Goal: Task Accomplishment & Management: Manage account settings

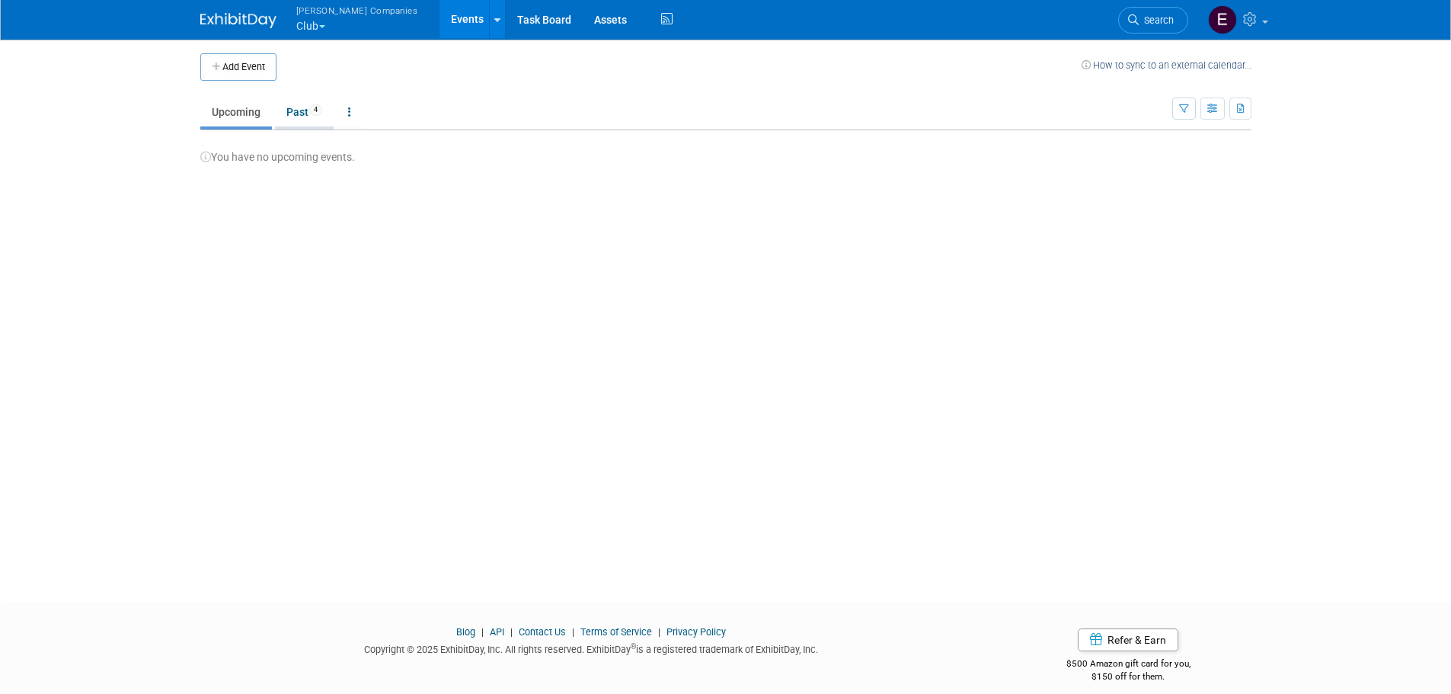
click at [312, 105] on span "4" at bounding box center [315, 109] width 13 height 11
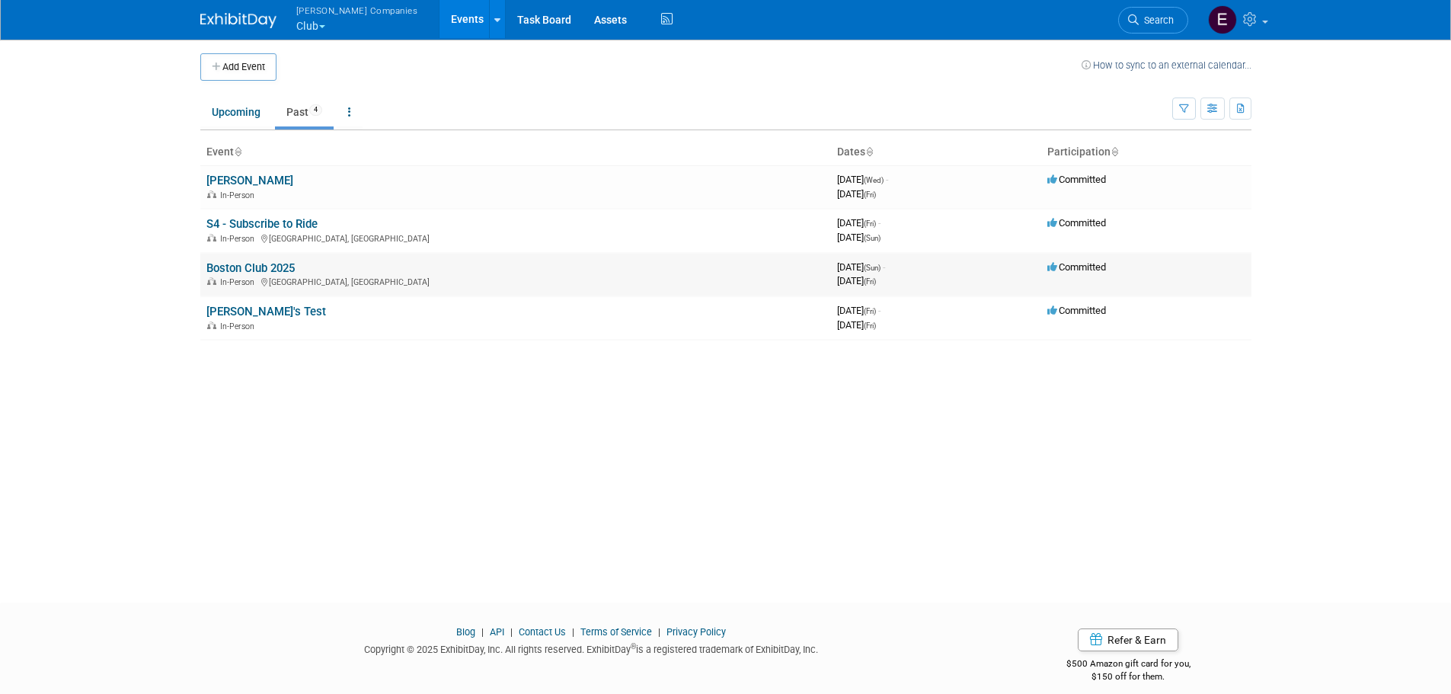
click at [254, 276] on div "In-Person Boston, MA" at bounding box center [515, 281] width 618 height 12
click at [258, 263] on link "Boston Club 2025" at bounding box center [250, 268] width 88 height 14
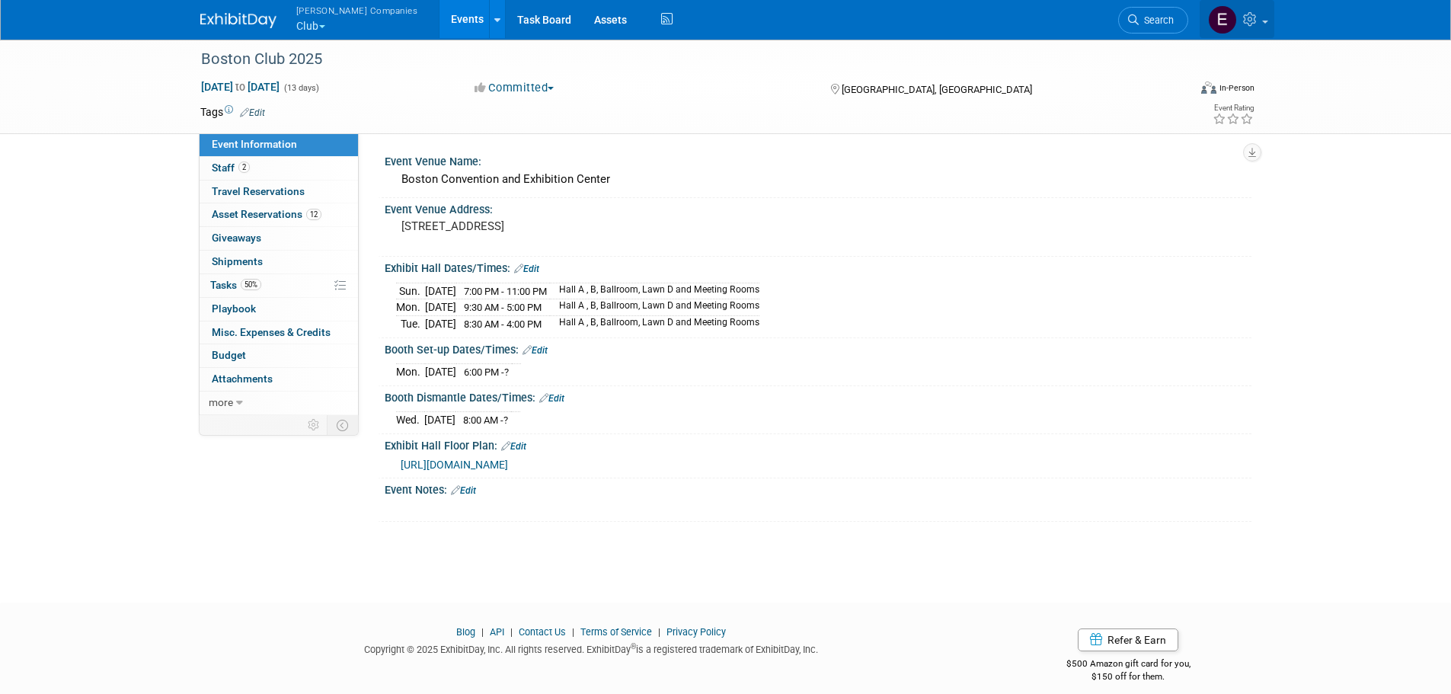
click at [1260, 23] on link at bounding box center [1236, 19] width 75 height 38
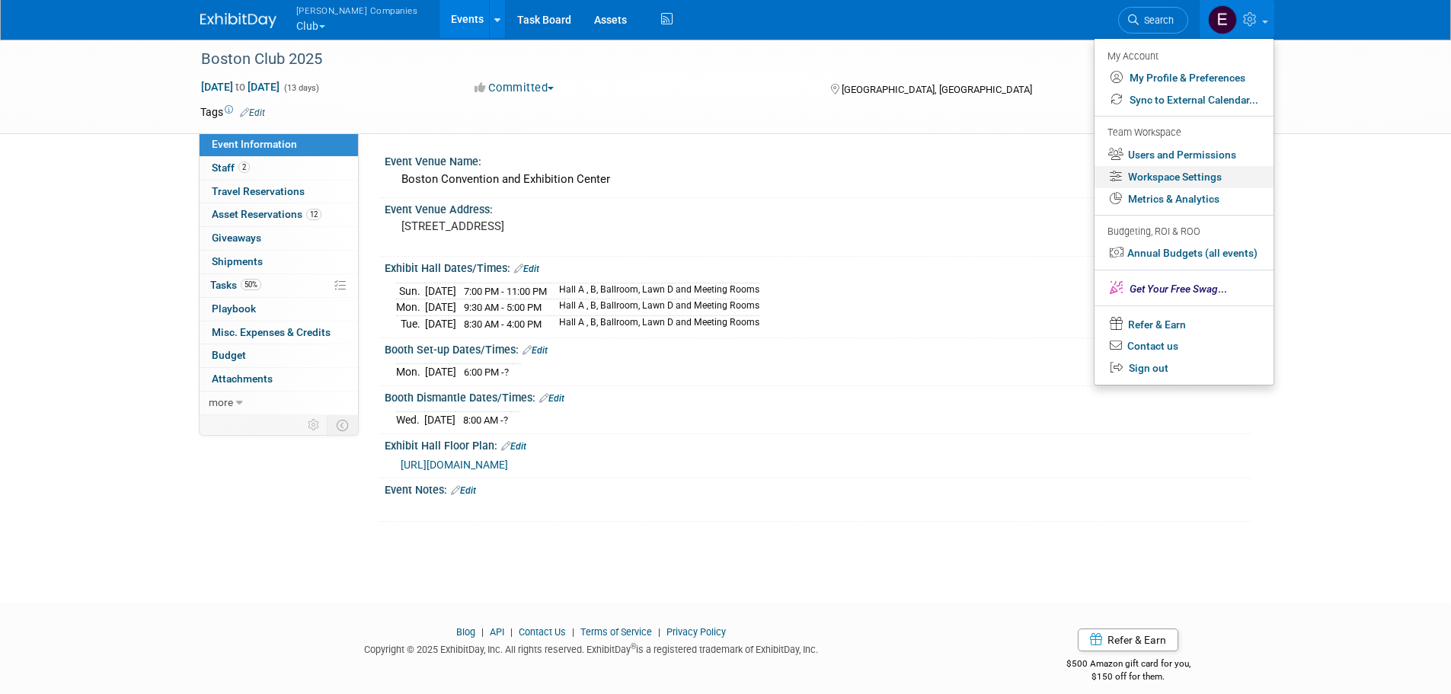
click at [1206, 179] on link "Workspace Settings" at bounding box center [1183, 177] width 179 height 22
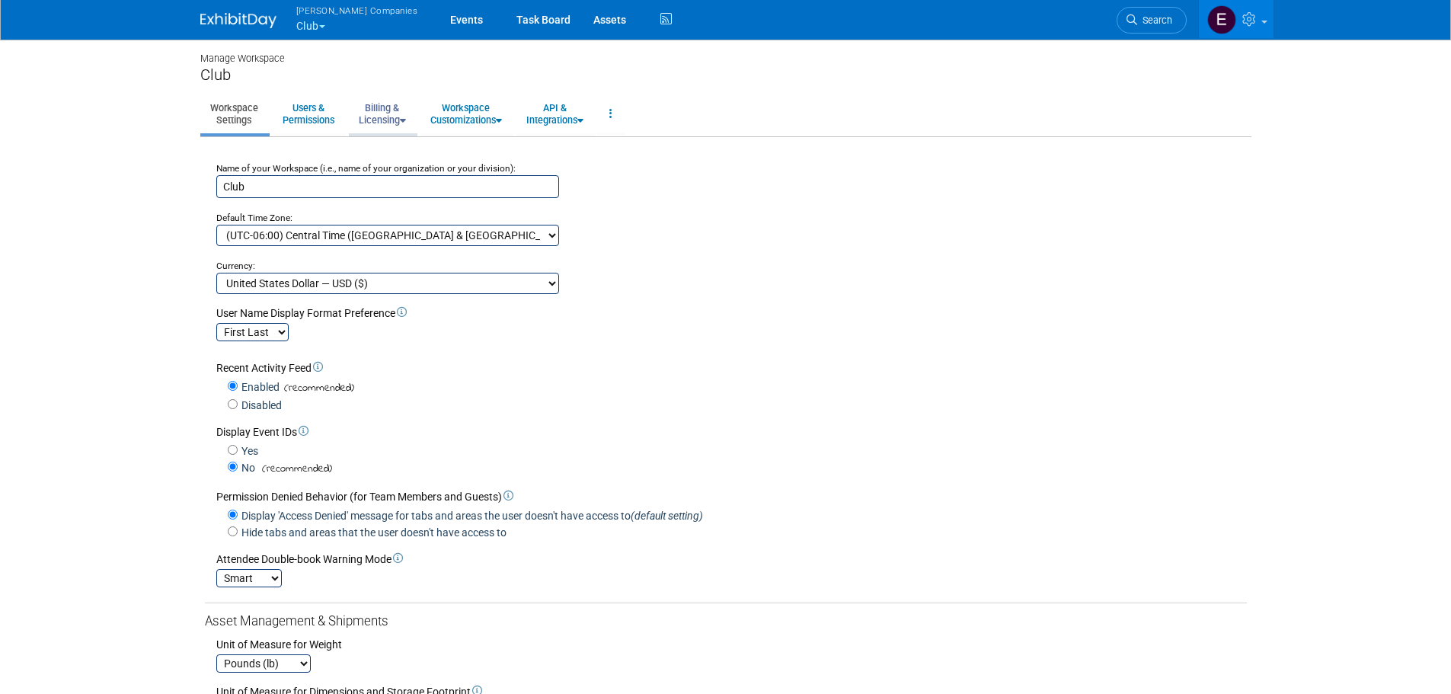
click at [382, 113] on link "Billing & Licensing" at bounding box center [382, 113] width 67 height 37
click at [406, 149] on link "Manage Plan / Subscription" at bounding box center [418, 148] width 138 height 23
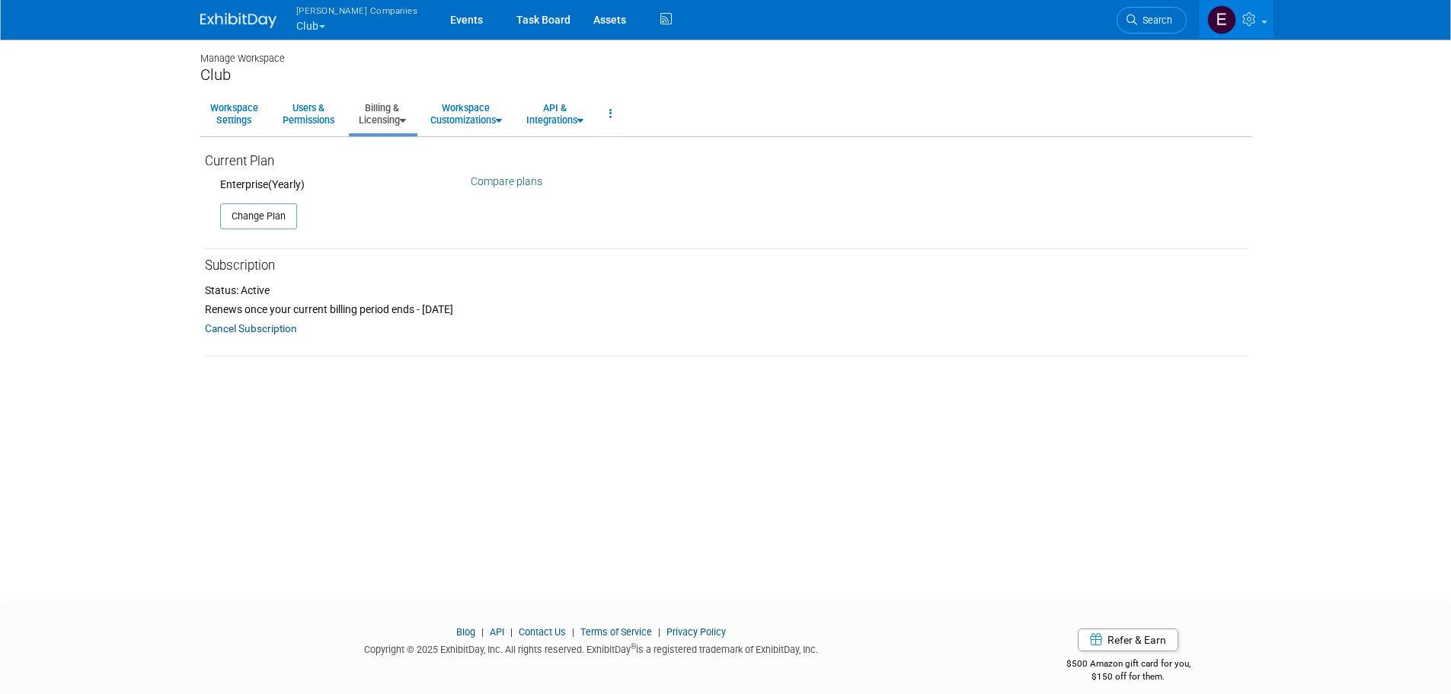
click at [393, 119] on link "Billing & Licensing" at bounding box center [382, 113] width 67 height 37
click at [402, 174] on link "Billing Information" at bounding box center [418, 171] width 138 height 23
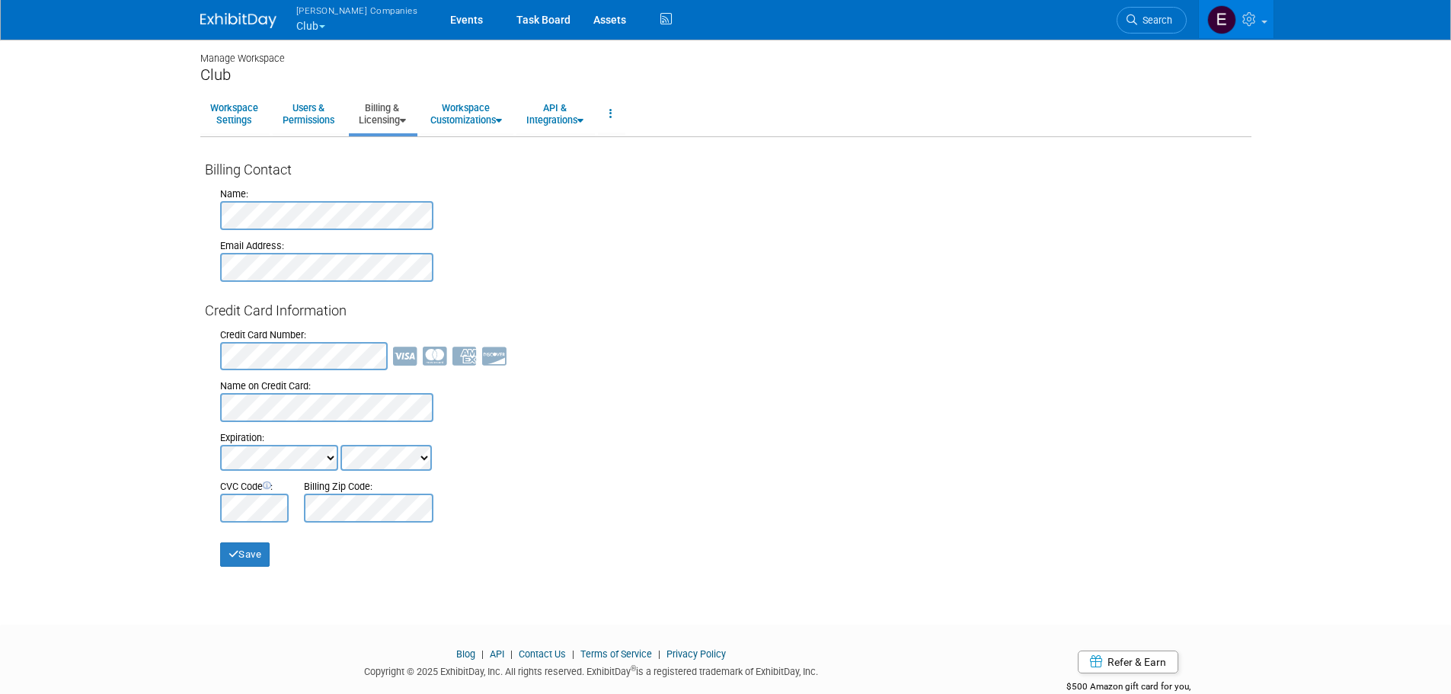
click at [406, 123] on icon at bounding box center [403, 121] width 6 height 10
click at [399, 196] on link "Payment Receipts" at bounding box center [418, 193] width 138 height 23
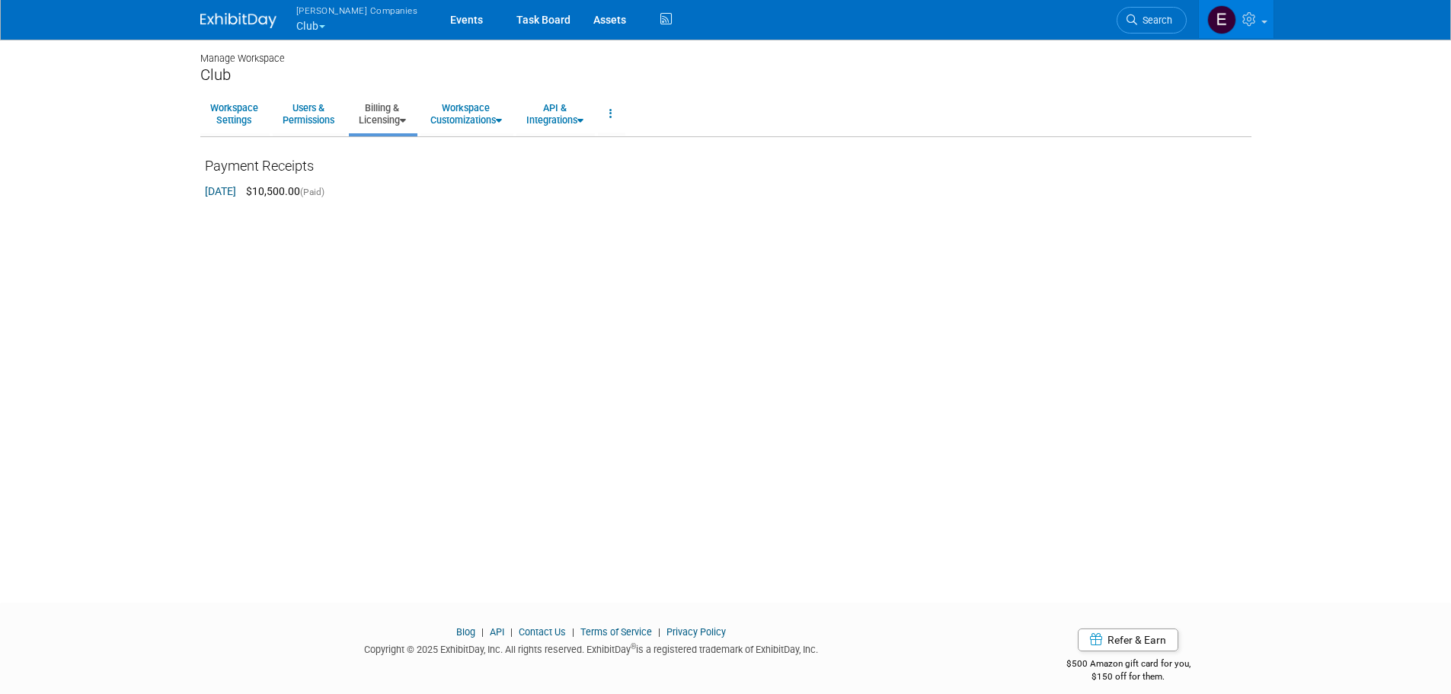
click at [236, 190] on link "Mar 13, 2025" at bounding box center [220, 191] width 31 height 12
click at [308, 13] on span "Warnert Companies" at bounding box center [357, 10] width 122 height 16
click at [336, 120] on link "Can-Am Off-Road" at bounding box center [351, 120] width 112 height 21
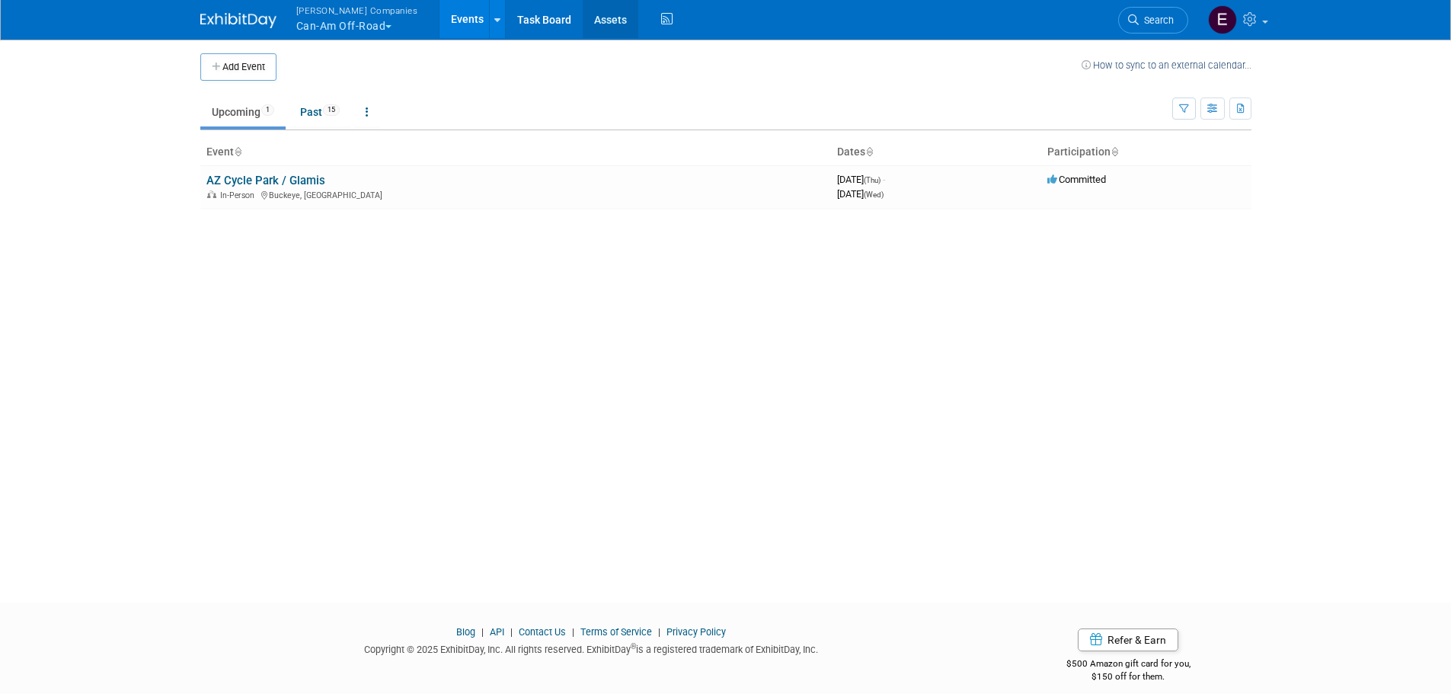
click at [585, 17] on link "Assets" at bounding box center [611, 19] width 56 height 38
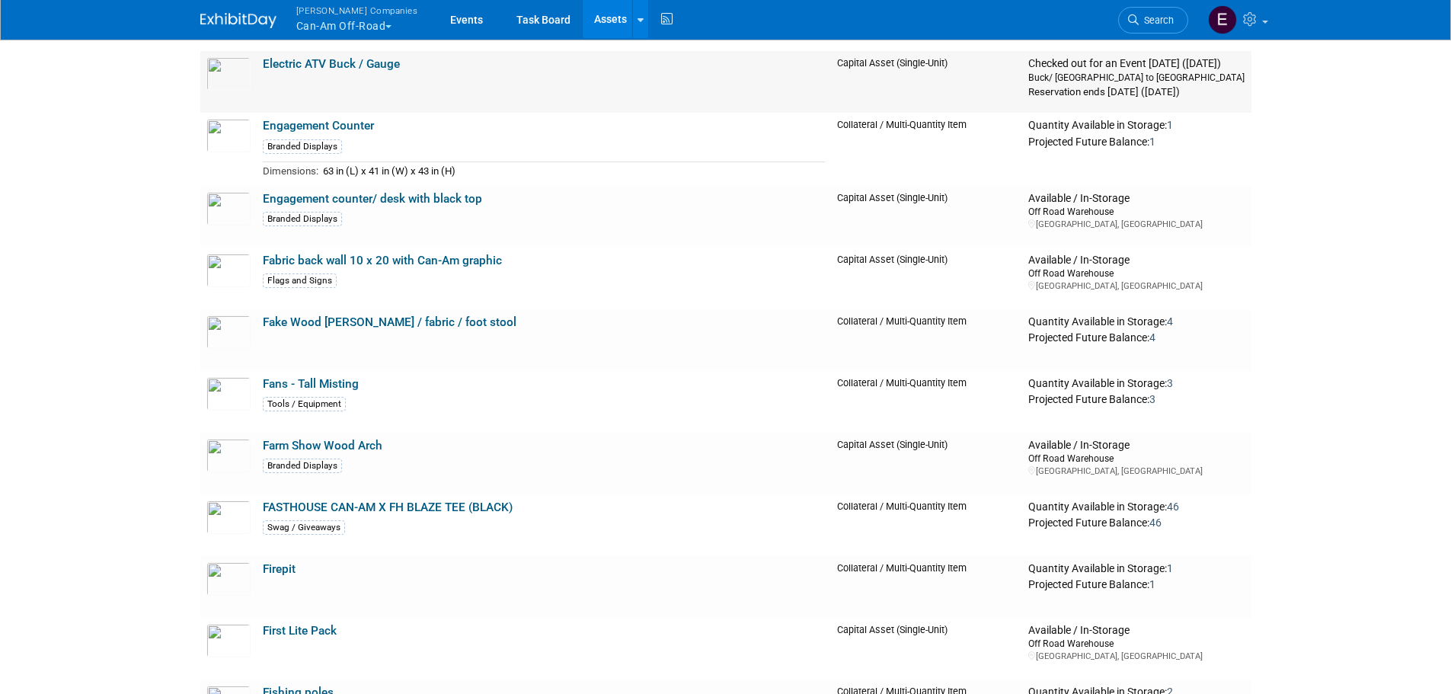
scroll to position [5852, 0]
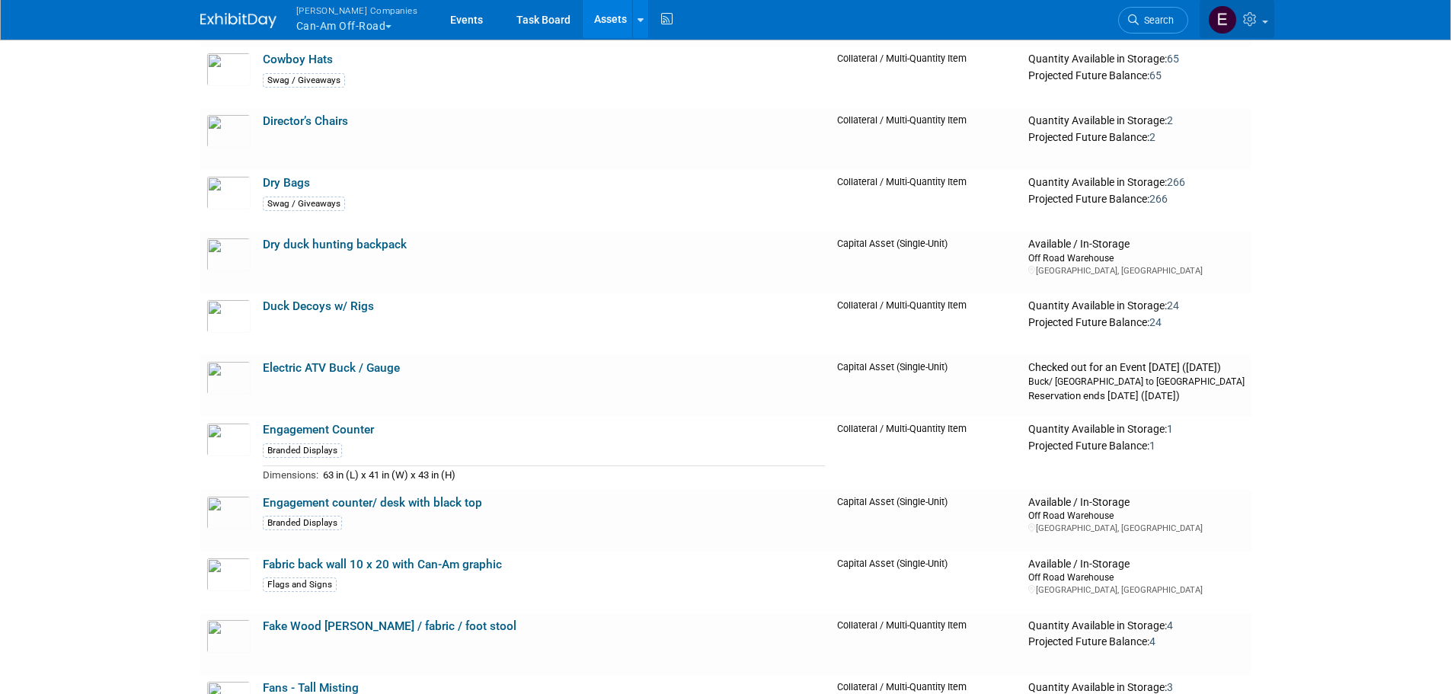
click at [1254, 20] on icon at bounding box center [1252, 19] width 18 height 14
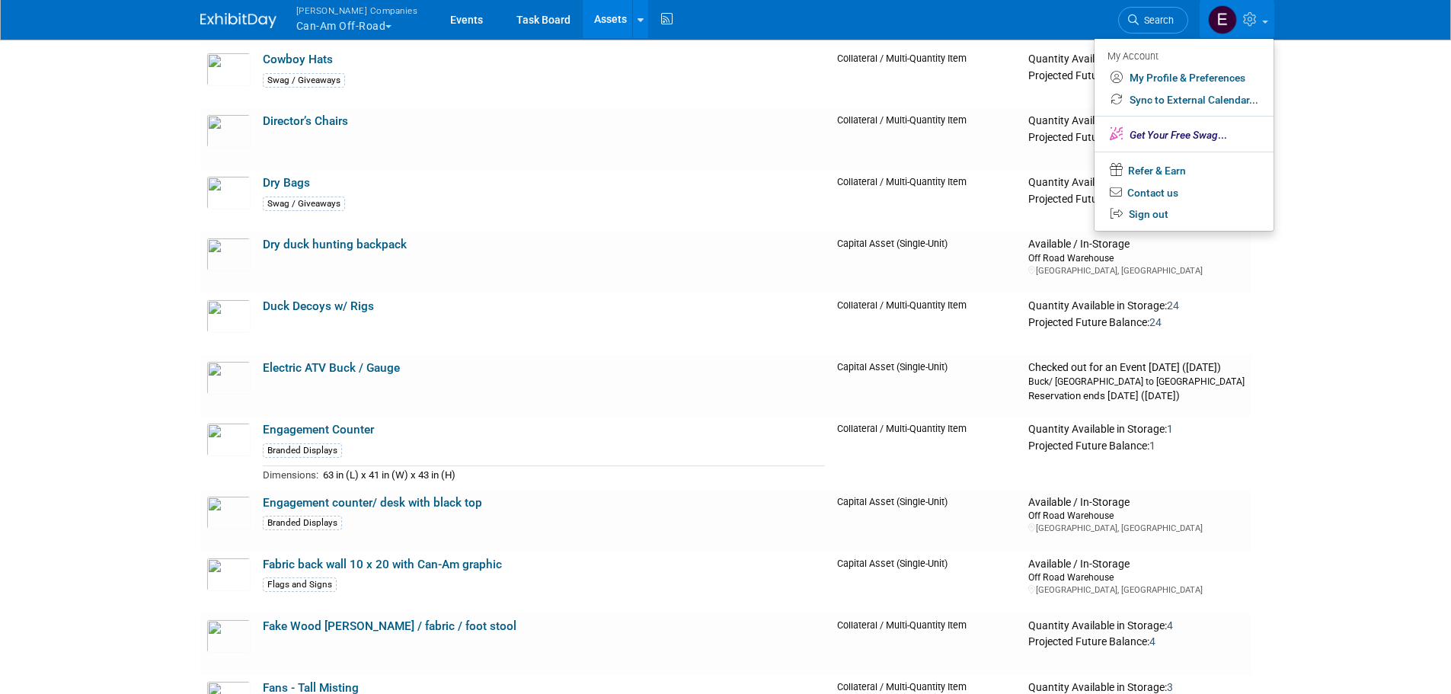
click at [373, 18] on button "Warnert Companies Can-Am Off-Road" at bounding box center [366, 20] width 142 height 40
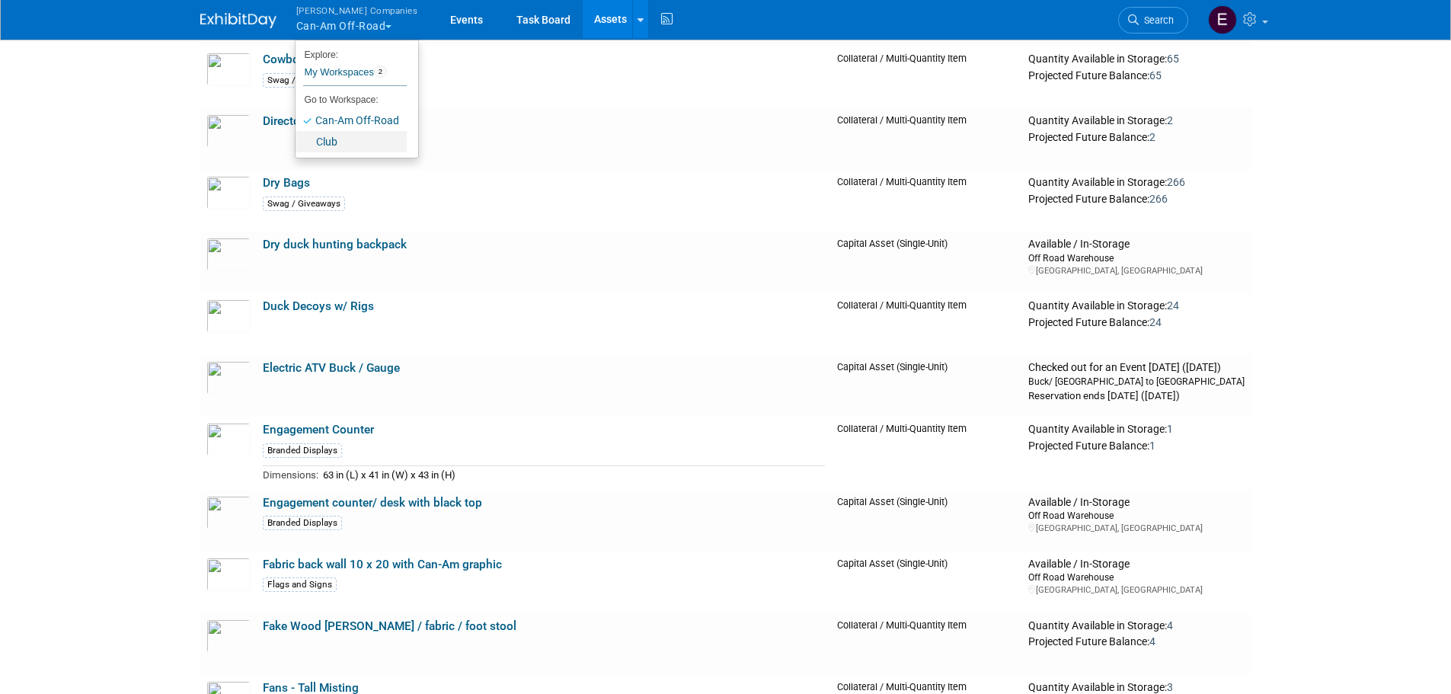
click at [330, 145] on link "Club" at bounding box center [350, 141] width 111 height 21
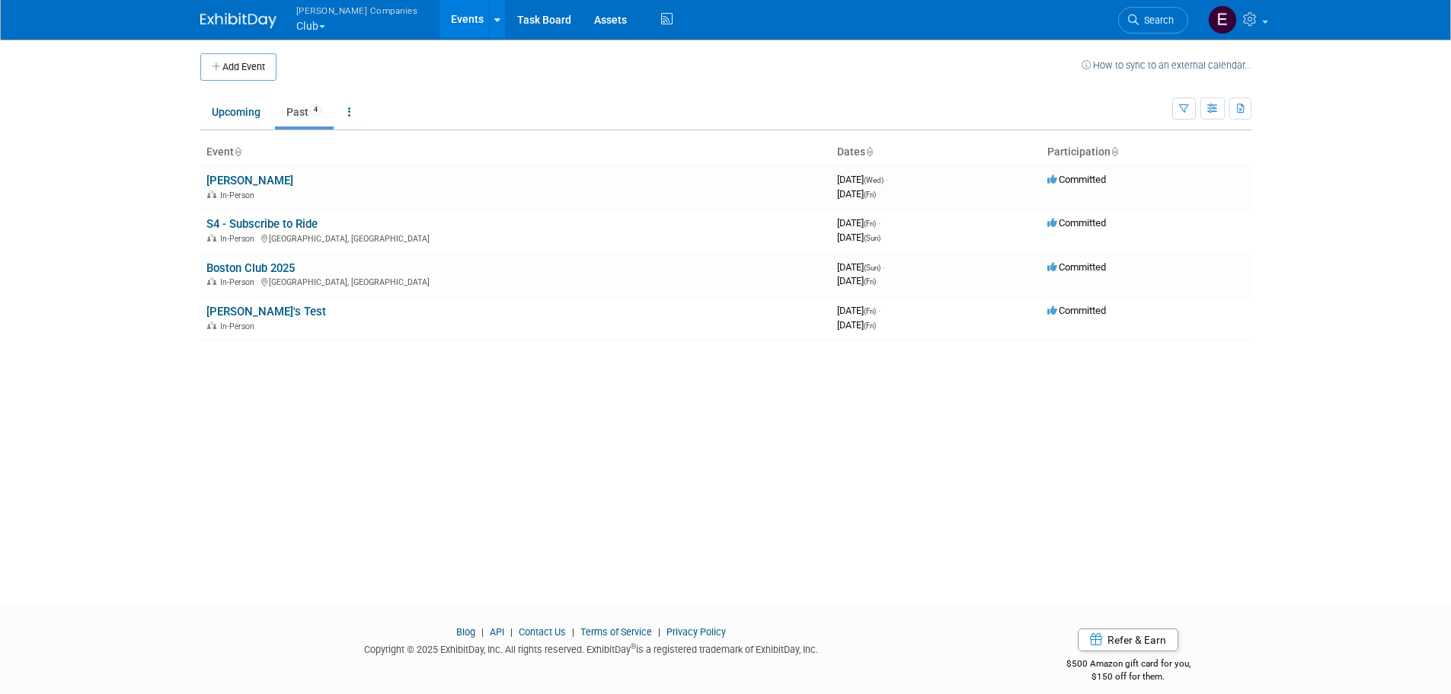
click at [339, 25] on button "Warnert Companies Club" at bounding box center [366, 20] width 142 height 40
click at [343, 72] on link "My Workspaces 2" at bounding box center [355, 72] width 104 height 26
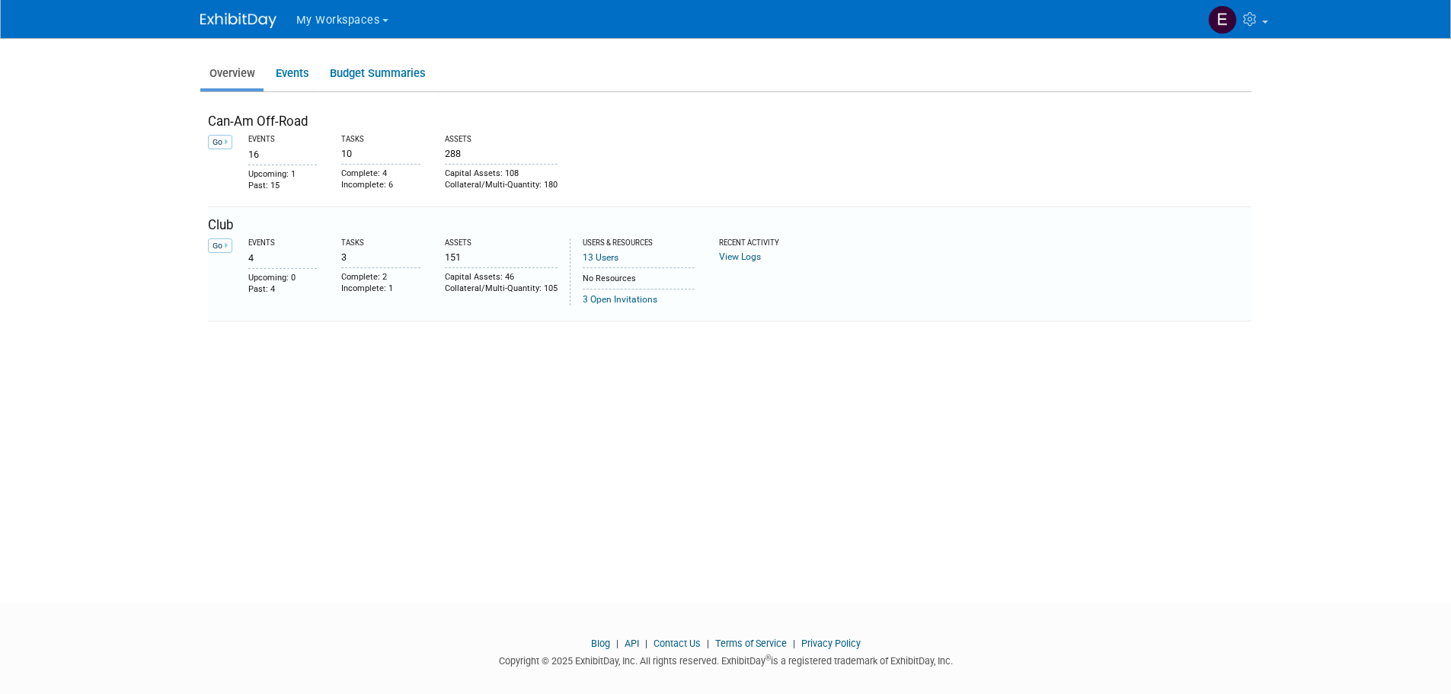
click at [603, 258] on link "13 Users" at bounding box center [601, 257] width 36 height 11
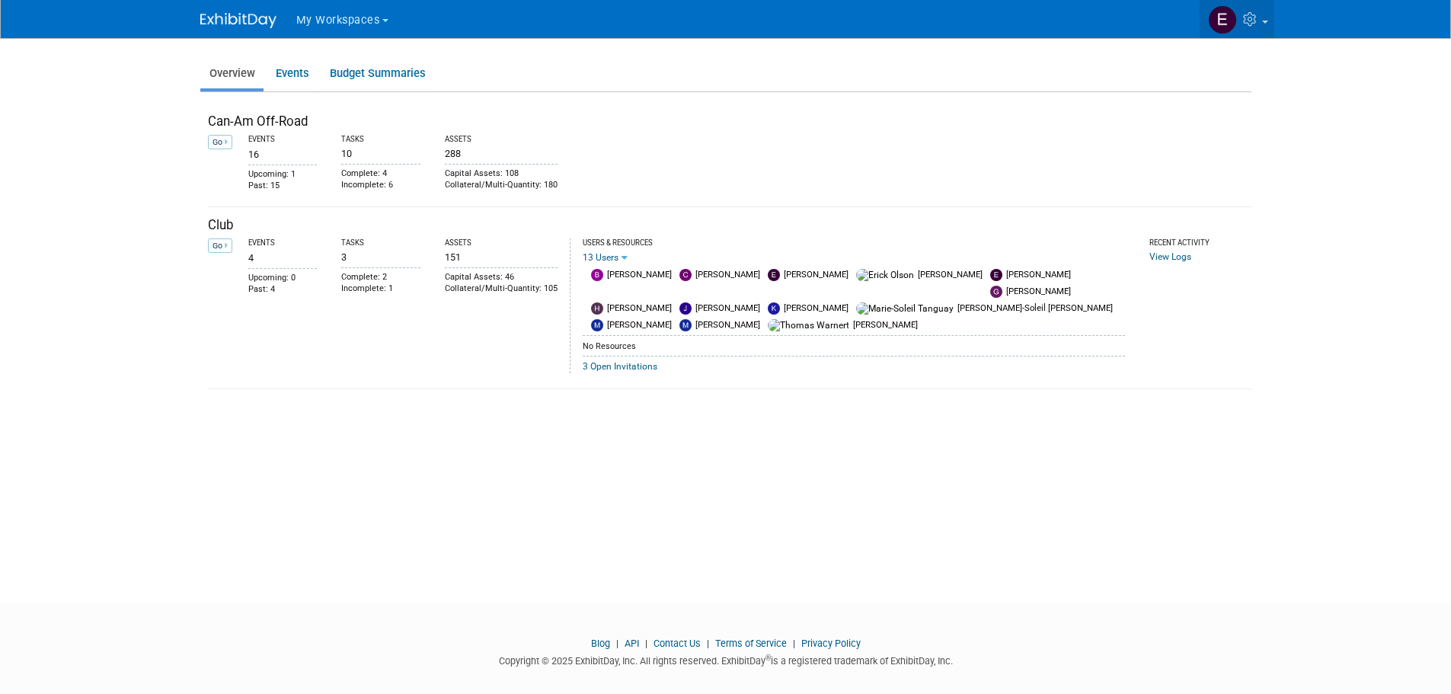
click at [1260, 19] on link at bounding box center [1236, 19] width 75 height 38
click at [1247, 18] on icon at bounding box center [1252, 19] width 18 height 14
click at [327, 14] on span "My Workspaces" at bounding box center [338, 20] width 84 height 13
click at [231, 26] on img at bounding box center [238, 20] width 76 height 15
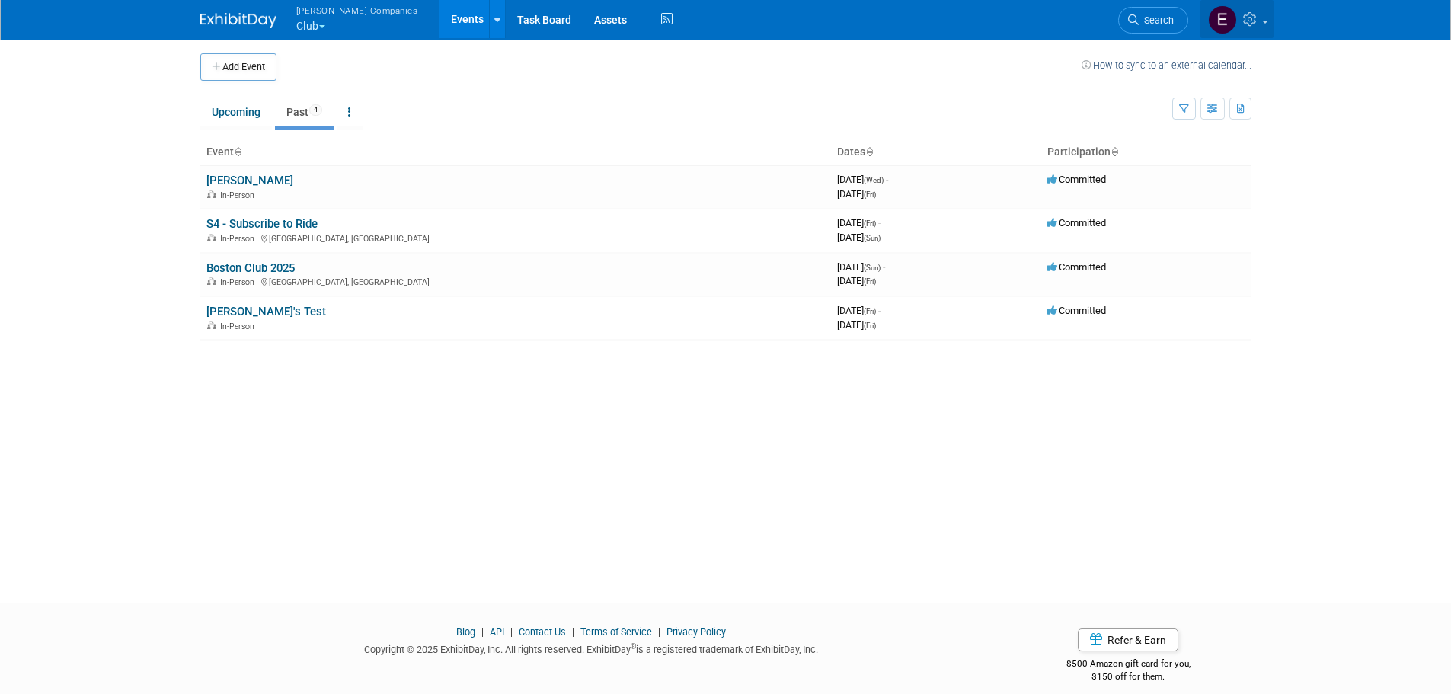
click at [1240, 20] on link at bounding box center [1236, 19] width 75 height 38
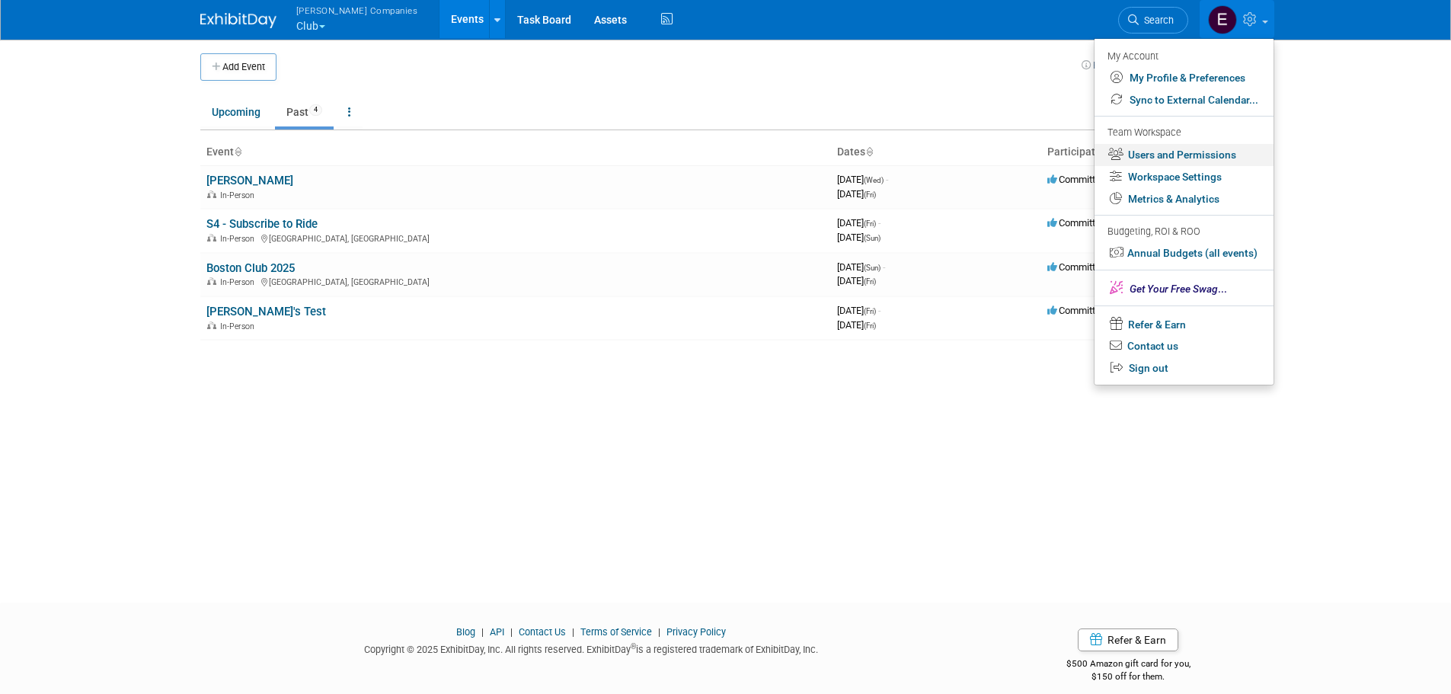
click at [1212, 158] on link "Users and Permissions" at bounding box center [1183, 155] width 179 height 22
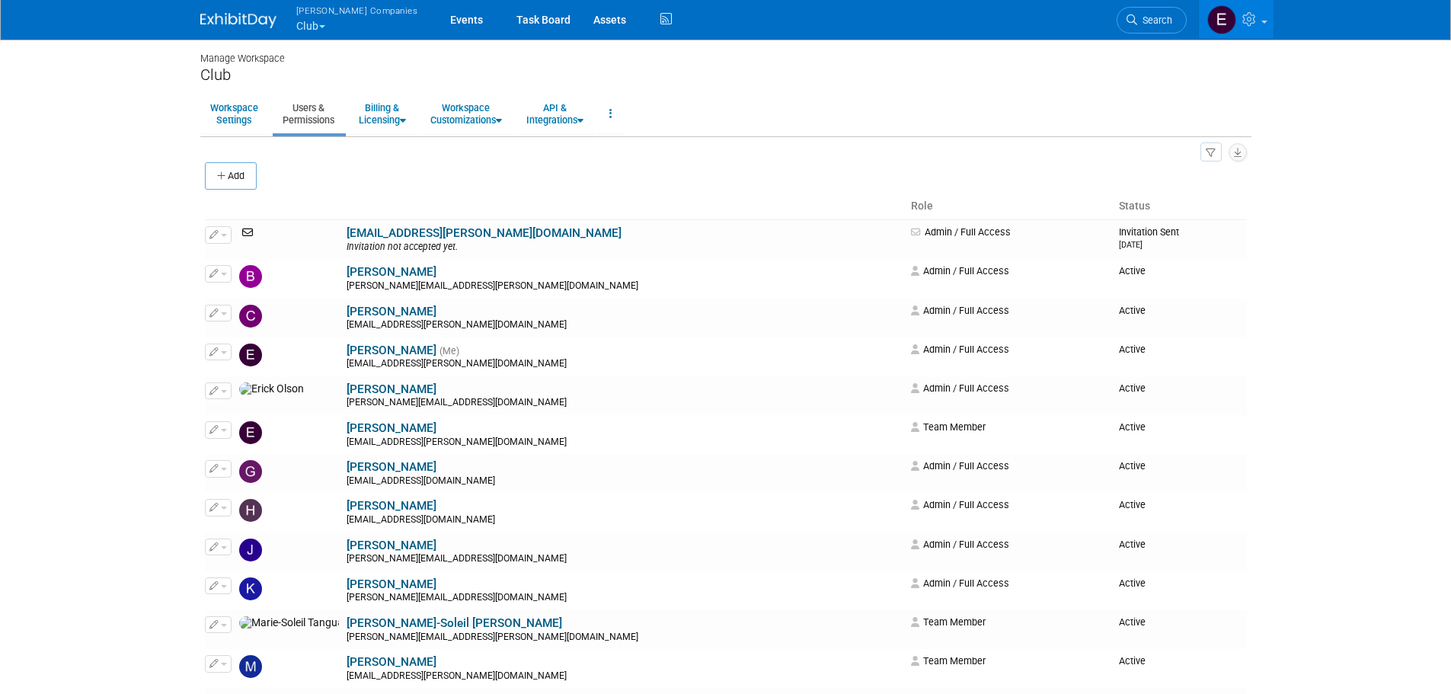
click at [324, 26] on span "button" at bounding box center [322, 26] width 6 height 3
click at [334, 118] on link "Can-Am Off-Road" at bounding box center [351, 120] width 112 height 21
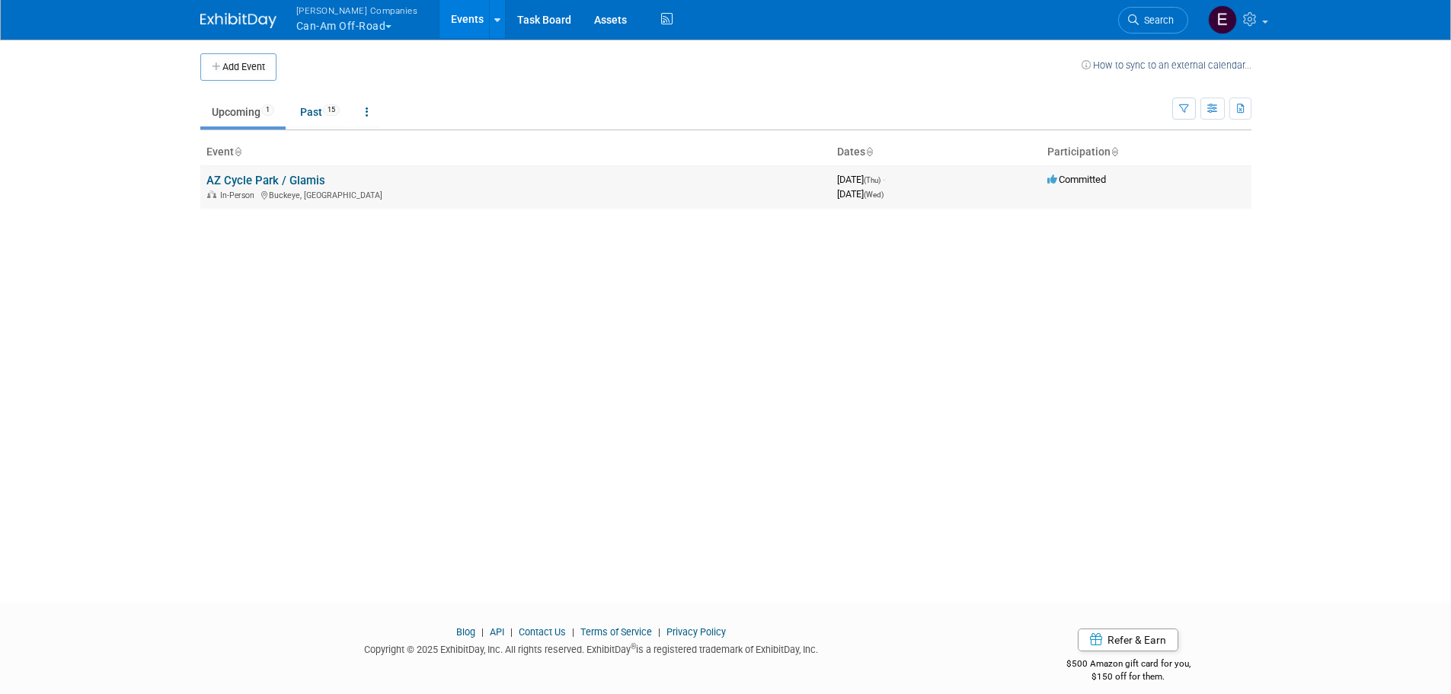
click at [248, 185] on link "AZ Cycle Park / Glamis" at bounding box center [265, 181] width 119 height 14
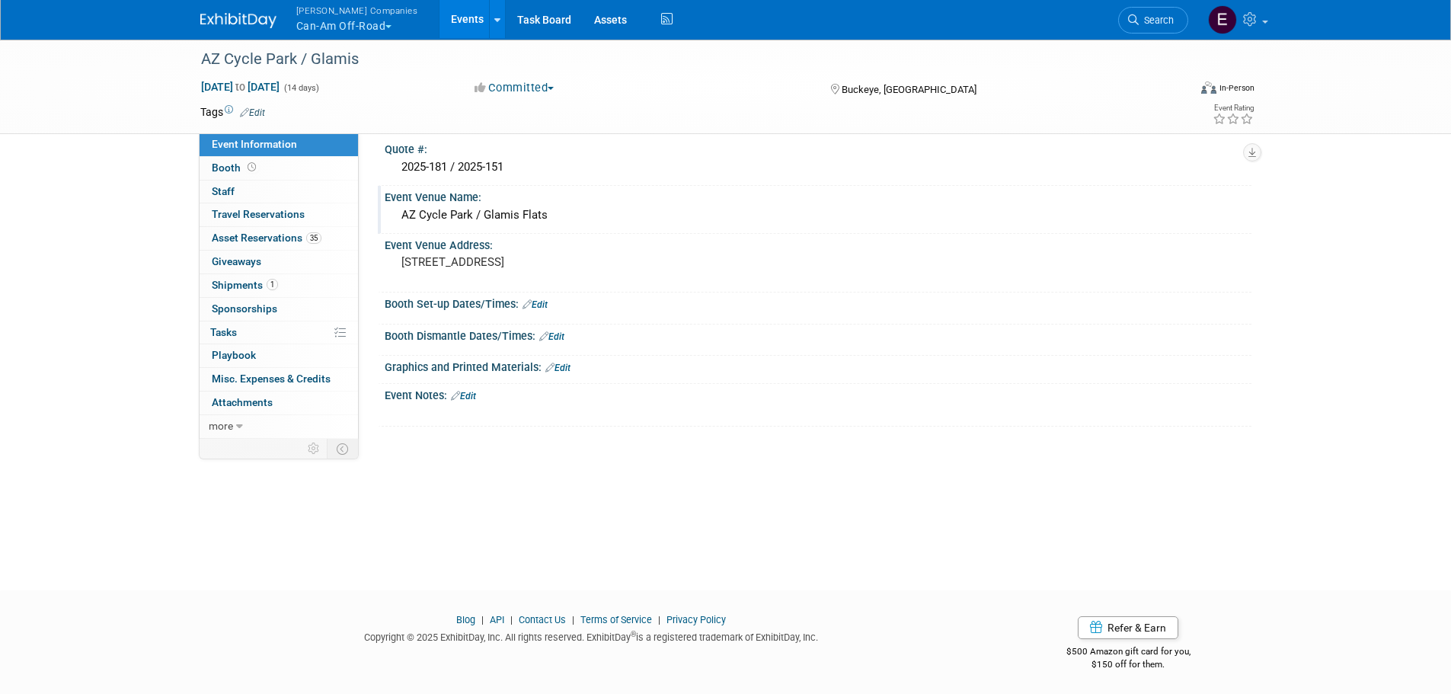
scroll to position [15, 0]
click at [1253, 24] on icon at bounding box center [1252, 19] width 18 height 14
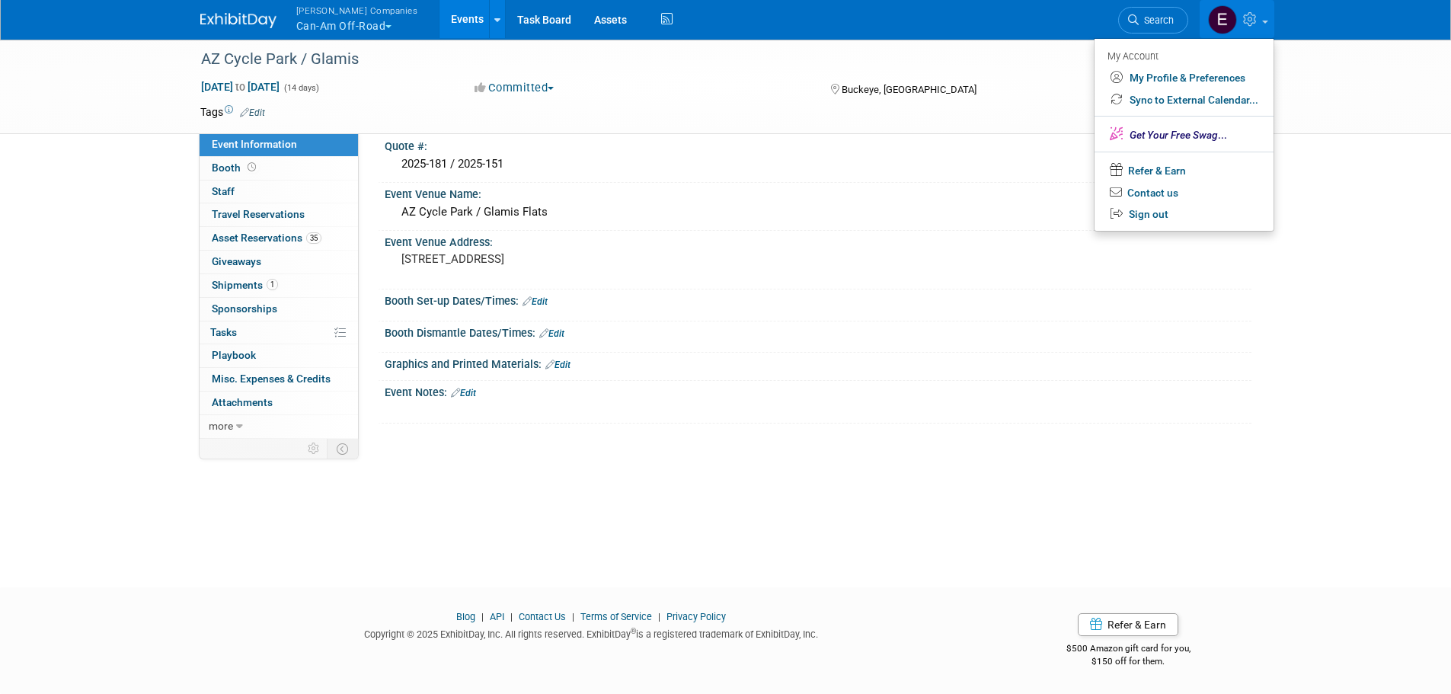
click at [254, 21] on img at bounding box center [238, 20] width 76 height 15
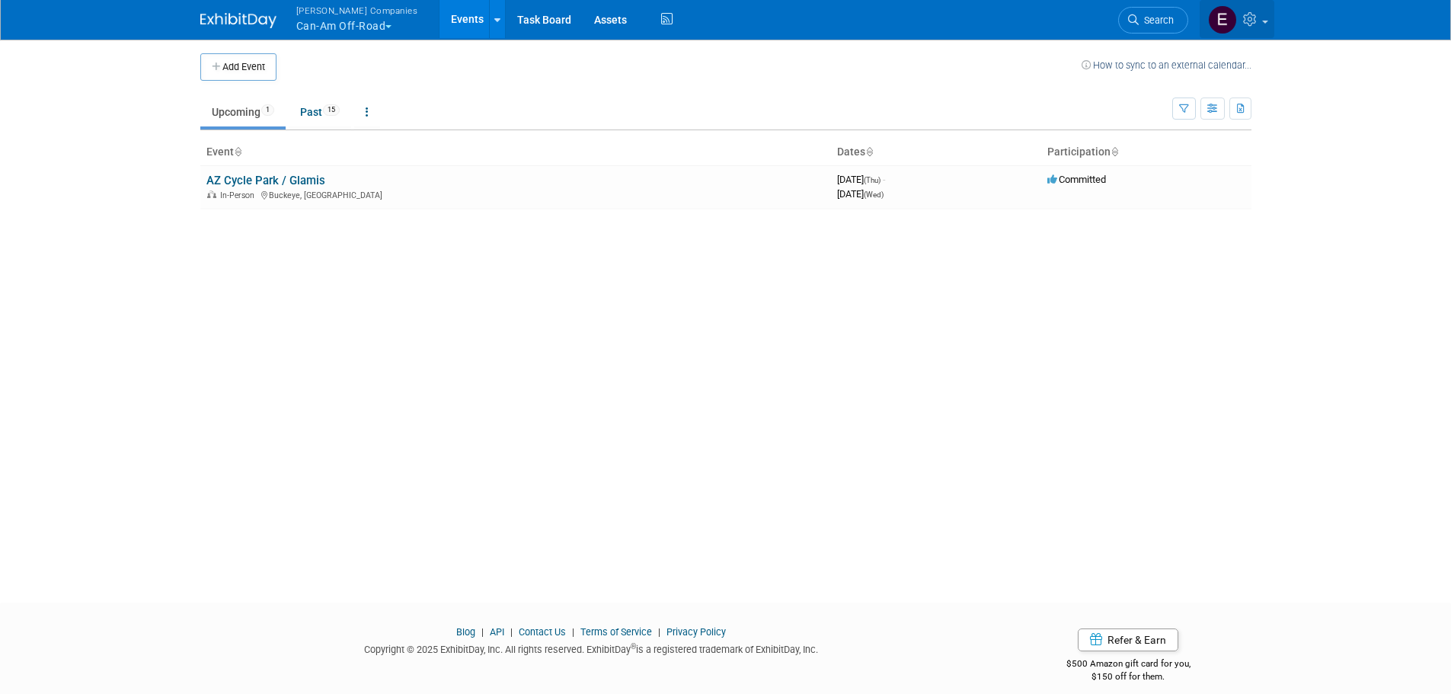
click at [1245, 20] on icon at bounding box center [1252, 19] width 18 height 14
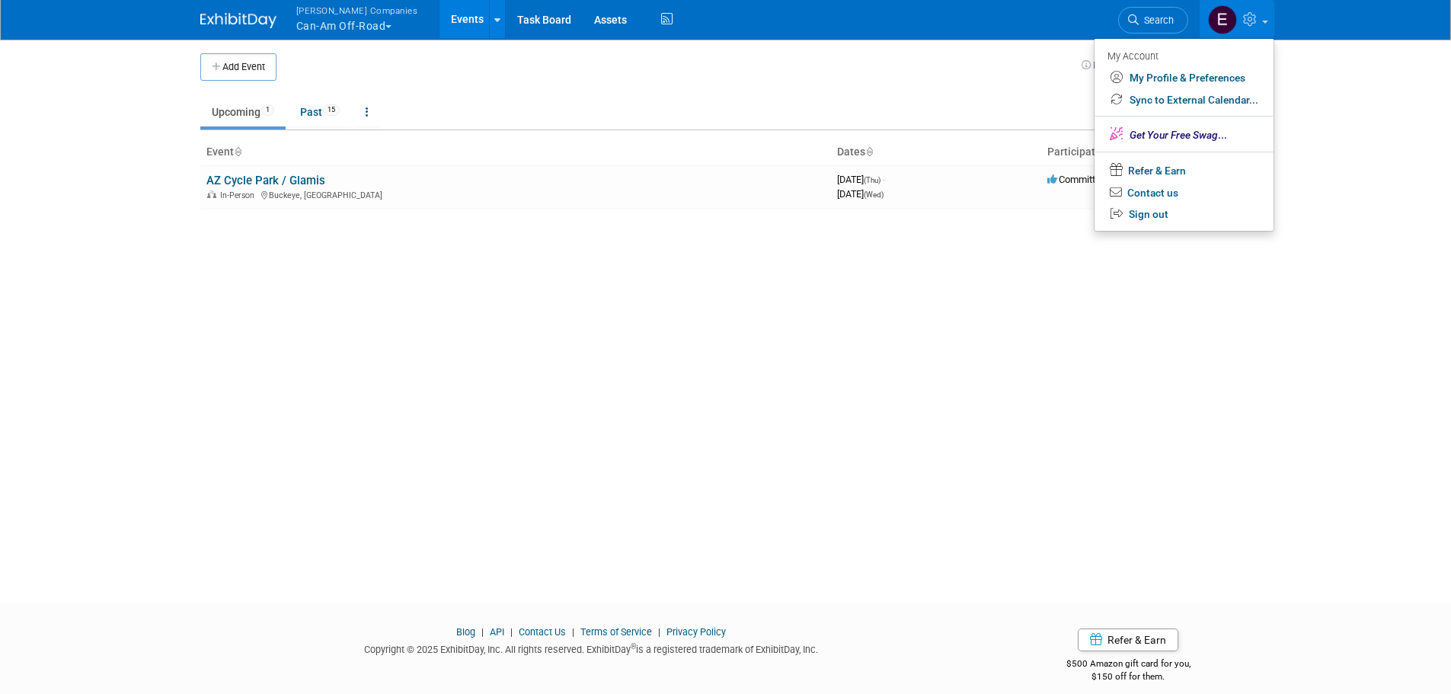
click at [247, 22] on img at bounding box center [238, 20] width 76 height 15
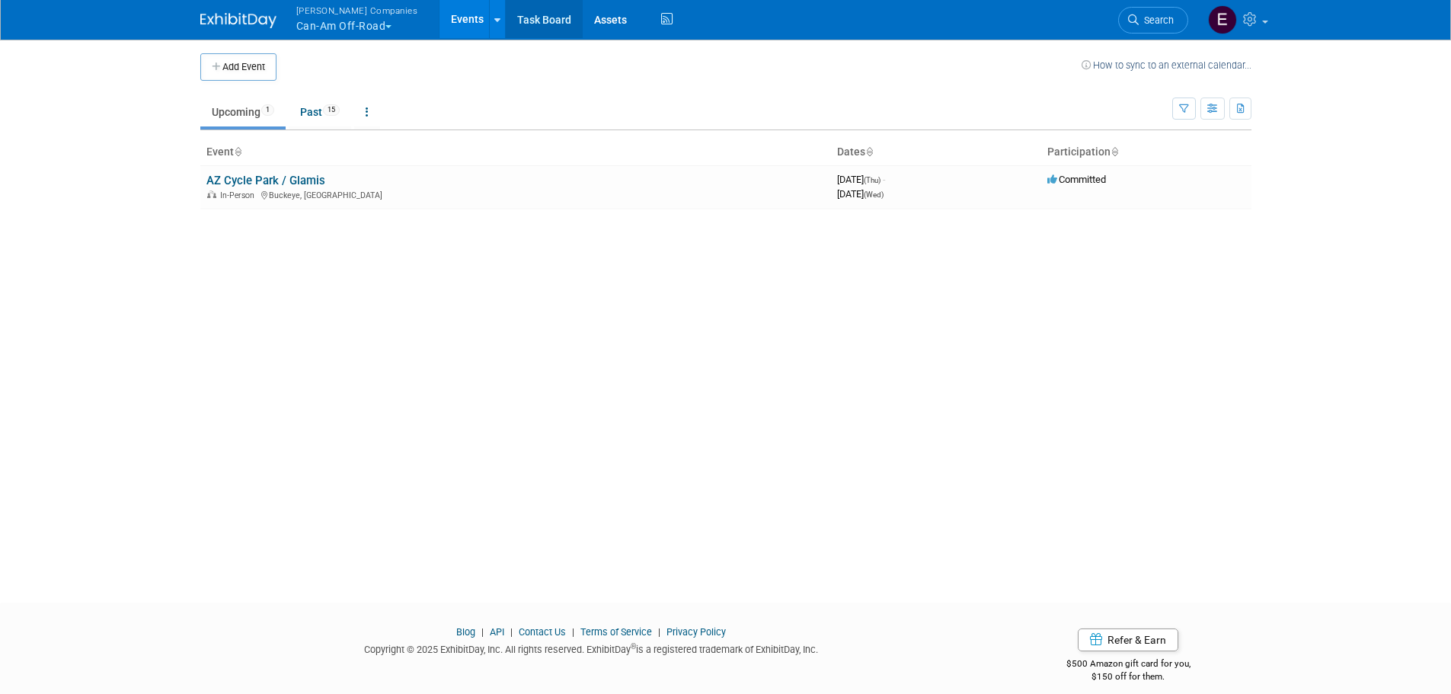
click at [520, 21] on link "Task Board" at bounding box center [544, 19] width 77 height 38
click at [247, 11] on link at bounding box center [247, 13] width 94 height 12
click at [245, 18] on img at bounding box center [238, 20] width 76 height 15
click at [1276, 18] on div "Warnert Companies Can-Am Off-Road Explore: My Workspaces 2 Go to Workspace: Can…" at bounding box center [725, 20] width 1451 height 40
click at [1261, 27] on link at bounding box center [1236, 19] width 75 height 38
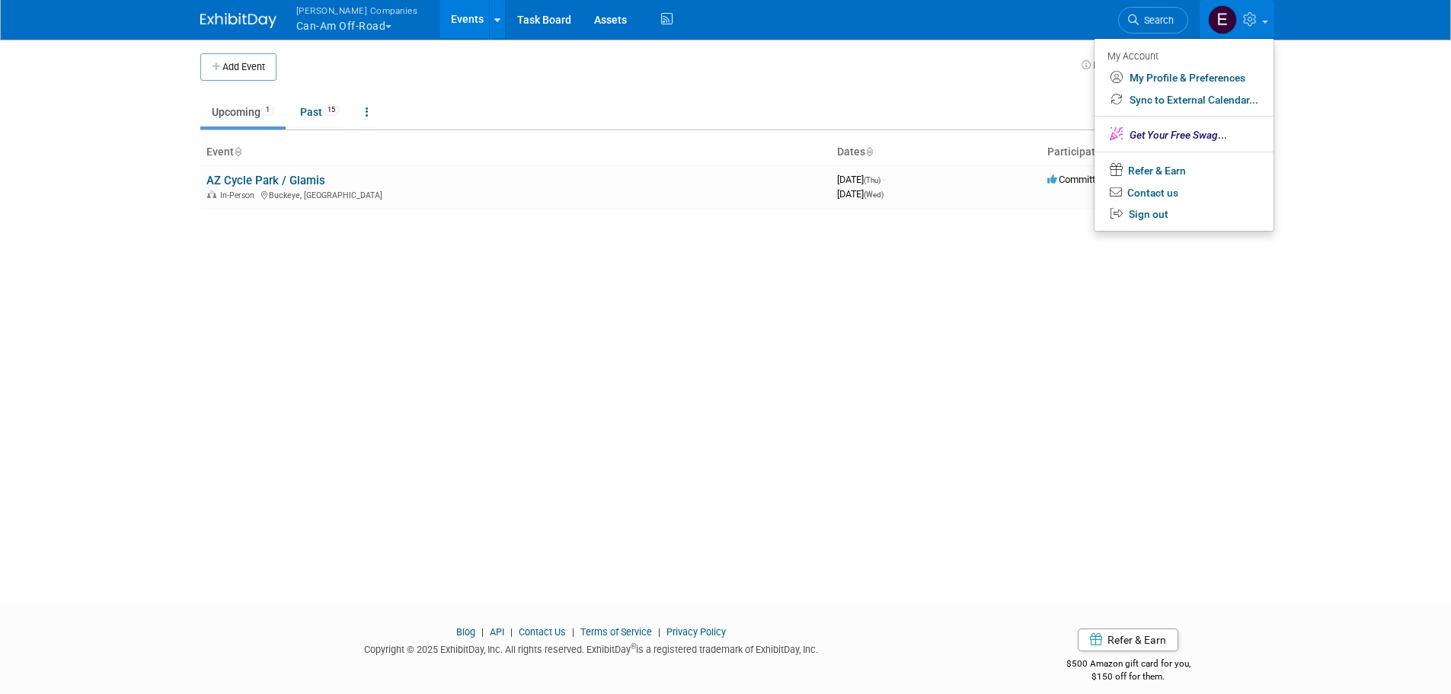
click at [1231, 9] on img at bounding box center [1222, 19] width 29 height 29
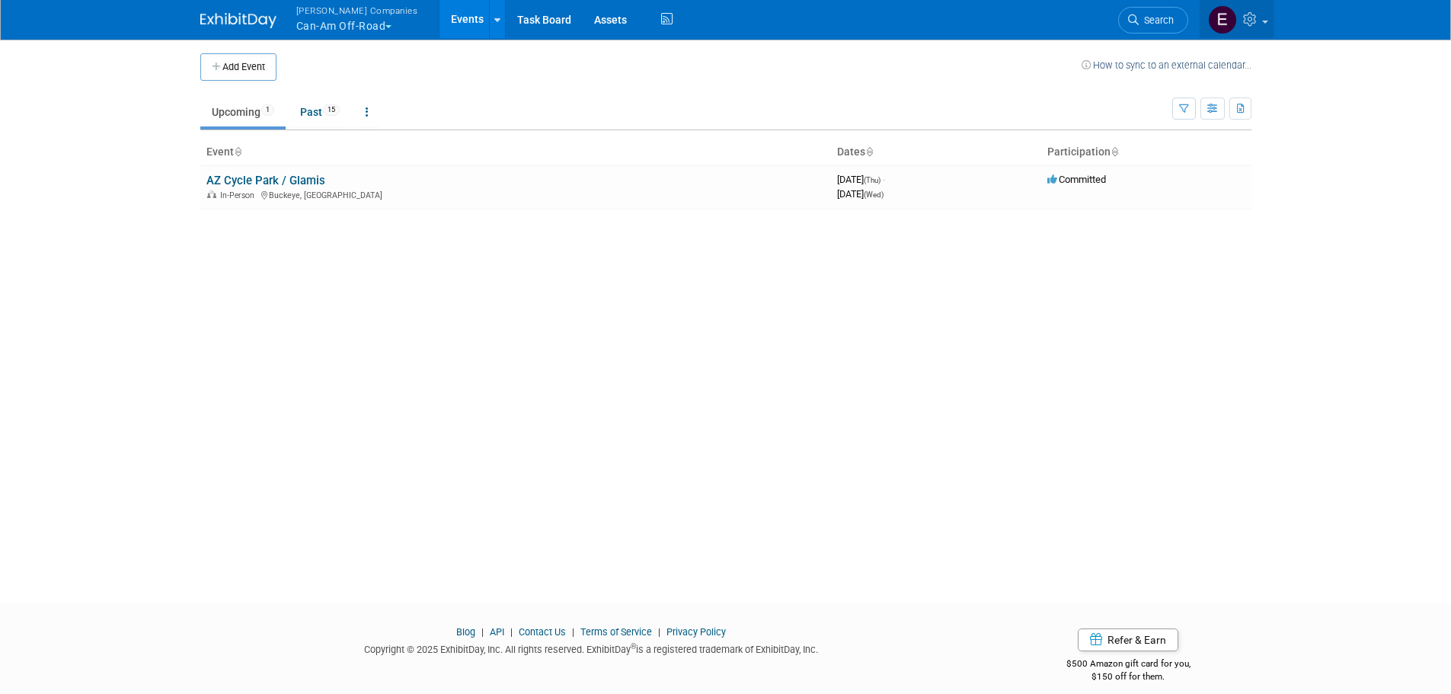
click at [1251, 14] on icon at bounding box center [1252, 19] width 18 height 14
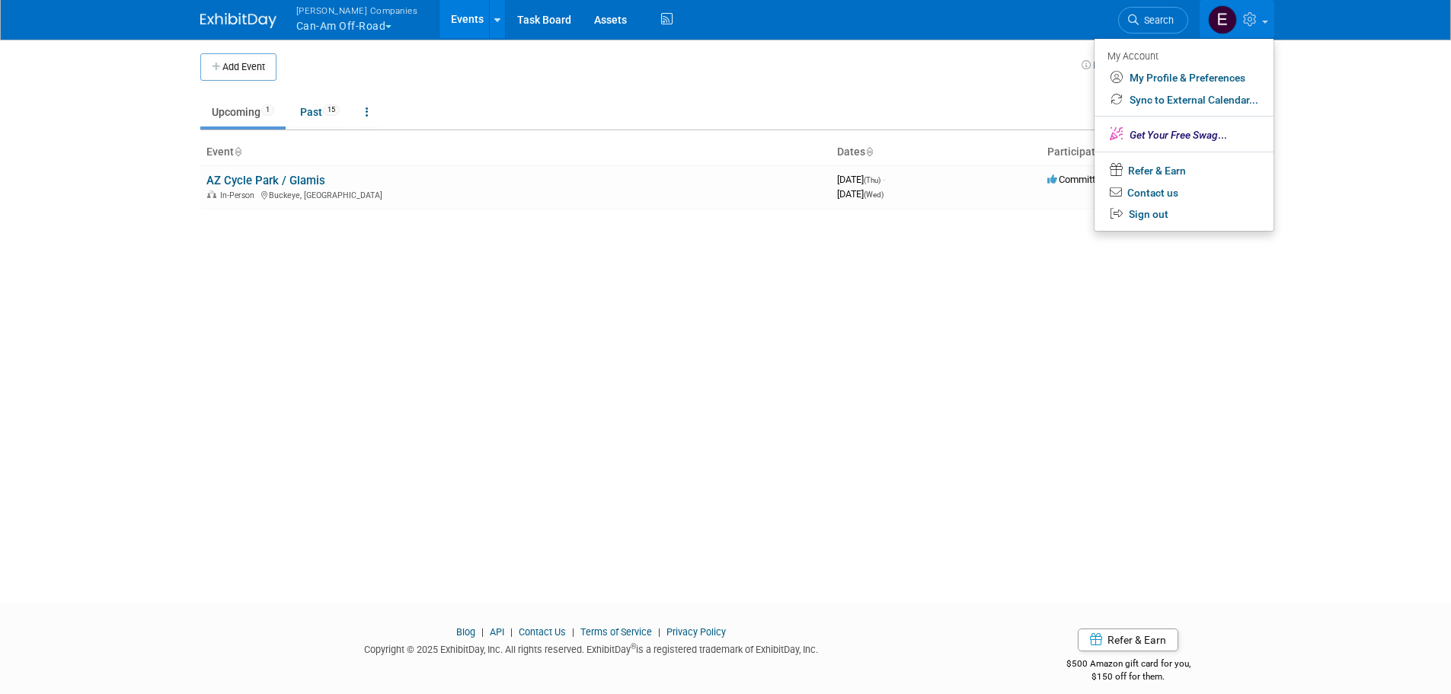
click at [1251, 14] on icon at bounding box center [1252, 19] width 18 height 14
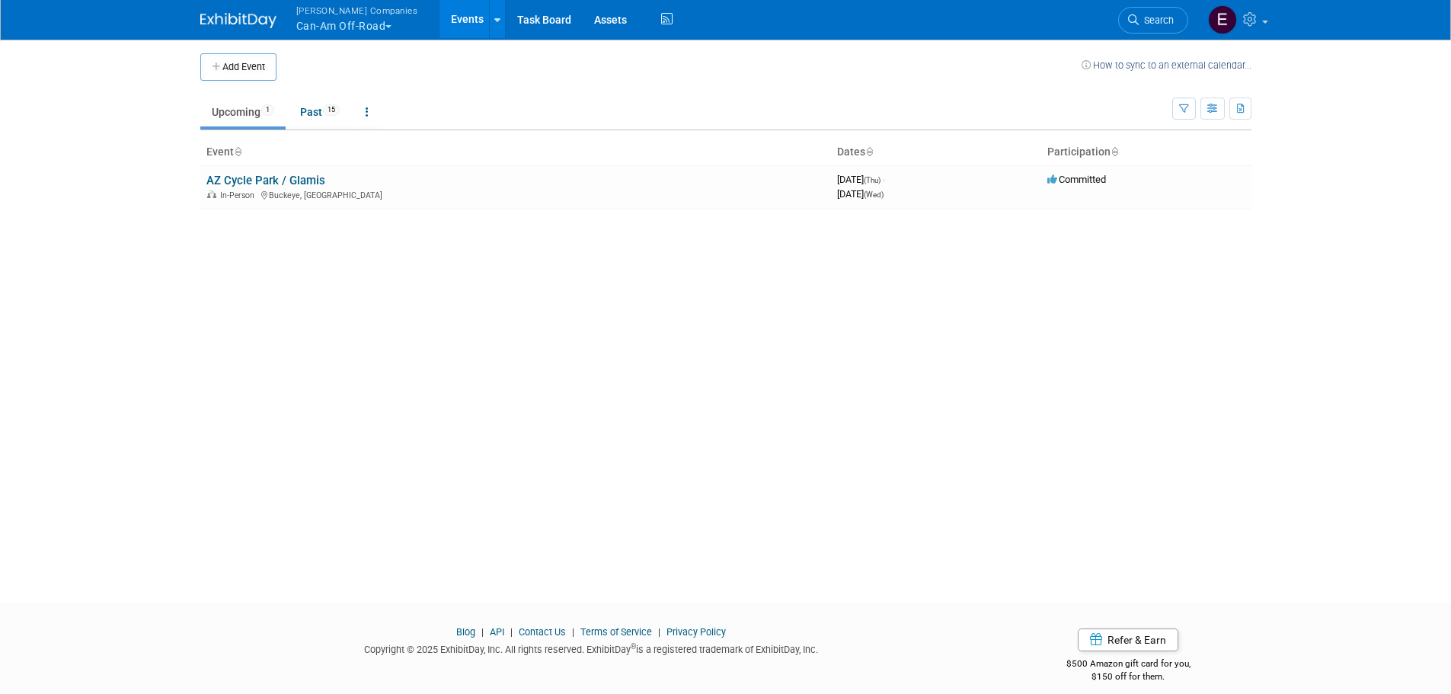
click at [216, 24] on img at bounding box center [238, 20] width 76 height 15
click at [375, 21] on button "[PERSON_NAME] Companies Can-Am Off-Road" at bounding box center [366, 20] width 142 height 40
click at [339, 142] on link "Club" at bounding box center [350, 141] width 111 height 21
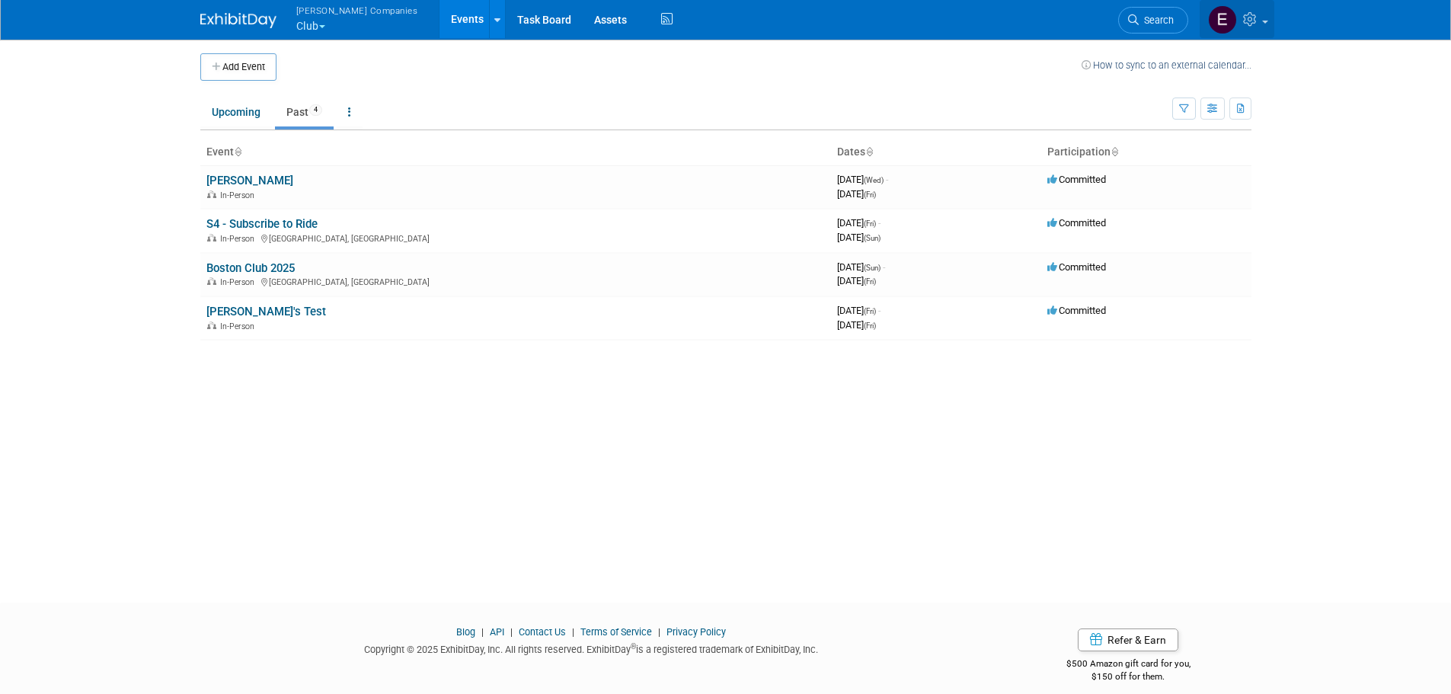
click at [1258, 26] on icon at bounding box center [1252, 19] width 18 height 14
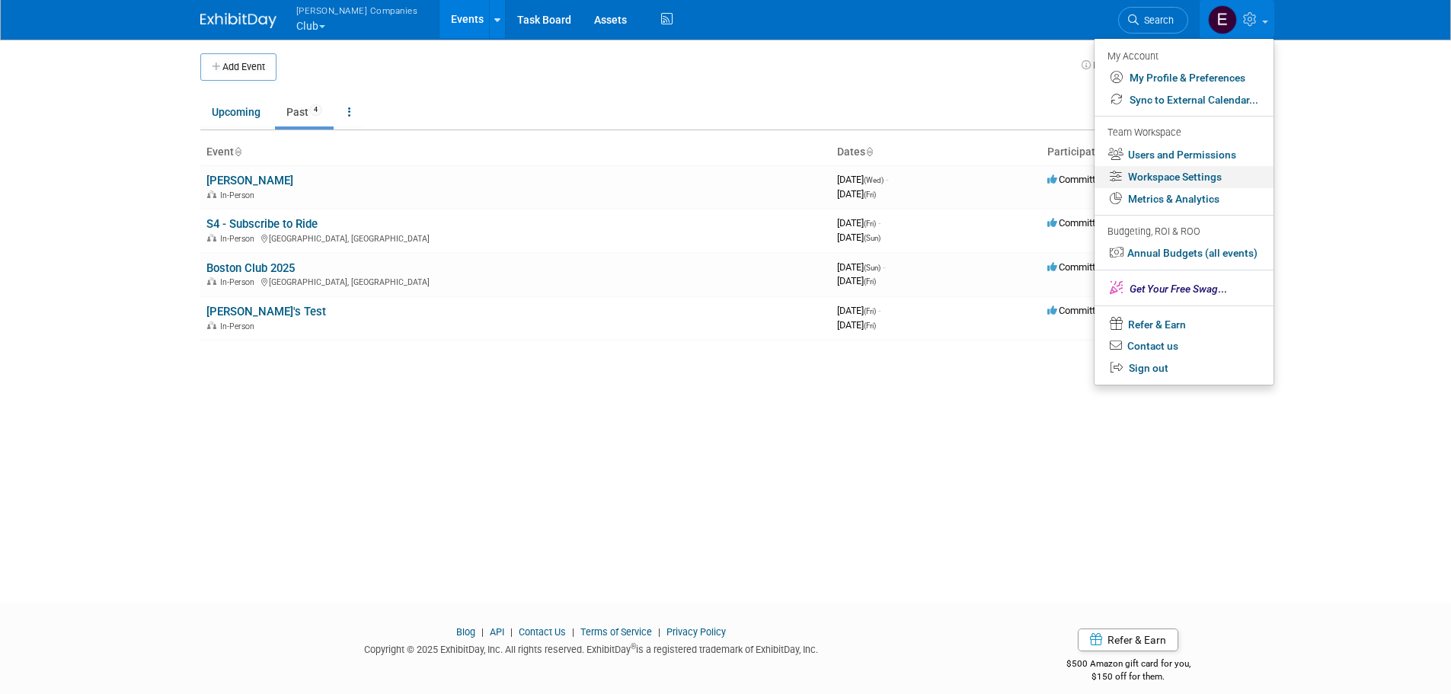
click at [1207, 173] on link "Workspace Settings" at bounding box center [1183, 177] width 179 height 22
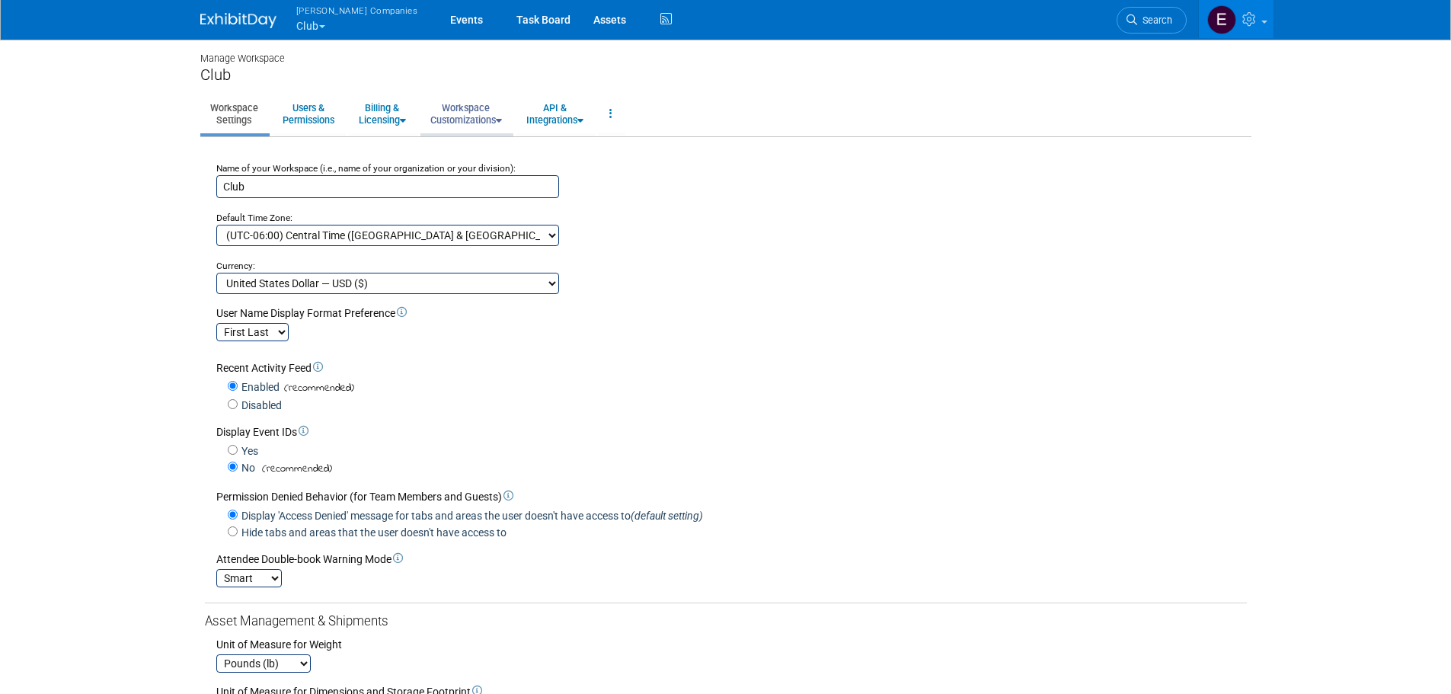
click at [489, 104] on link "Workspace Customizations" at bounding box center [465, 113] width 91 height 37
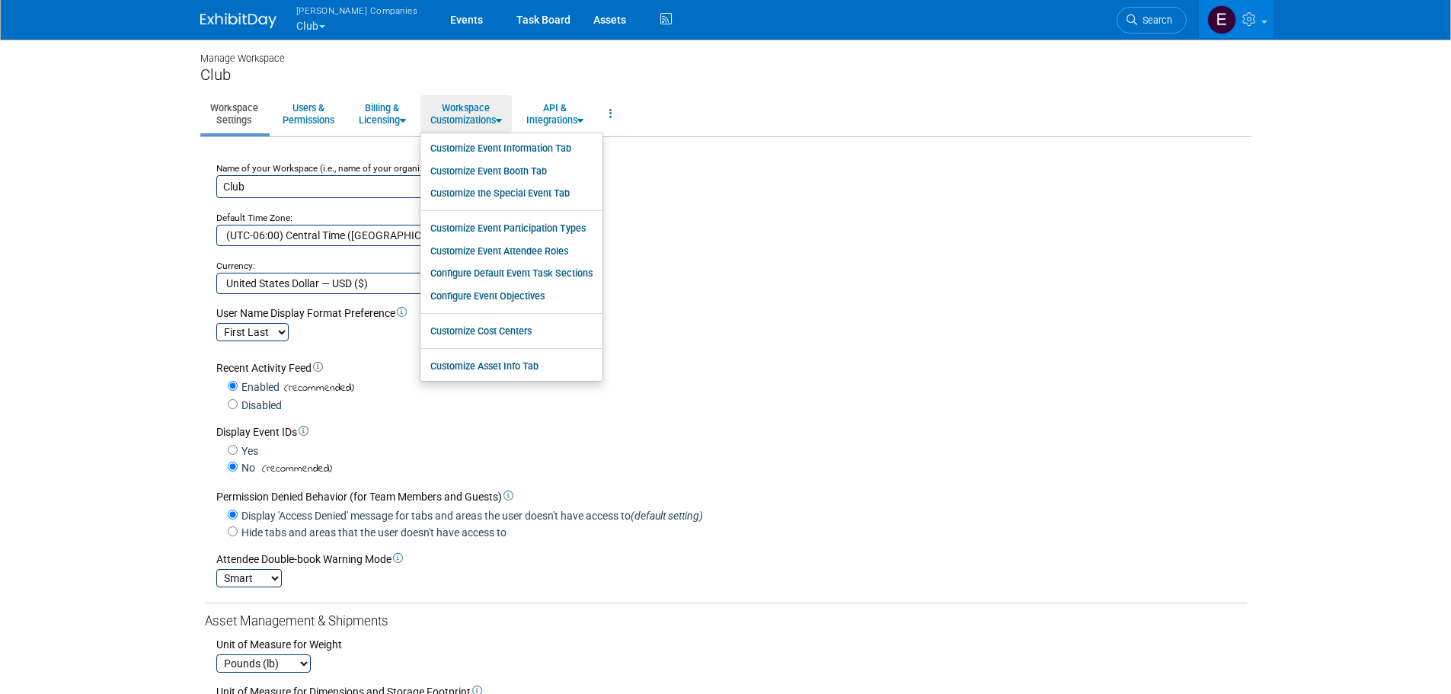
click at [893, 215] on div "Default Time Zone:" at bounding box center [731, 211] width 1030 height 27
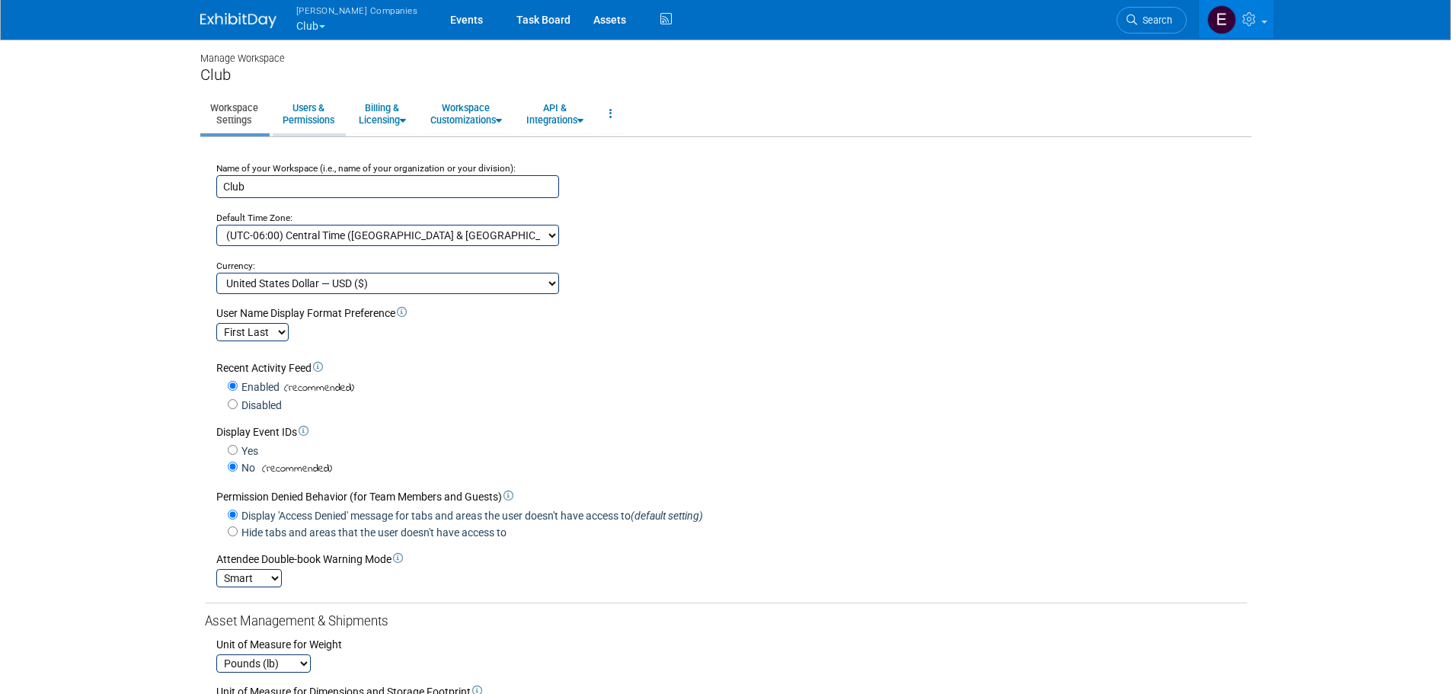
click at [319, 126] on link "Users & Permissions" at bounding box center [309, 113] width 72 height 37
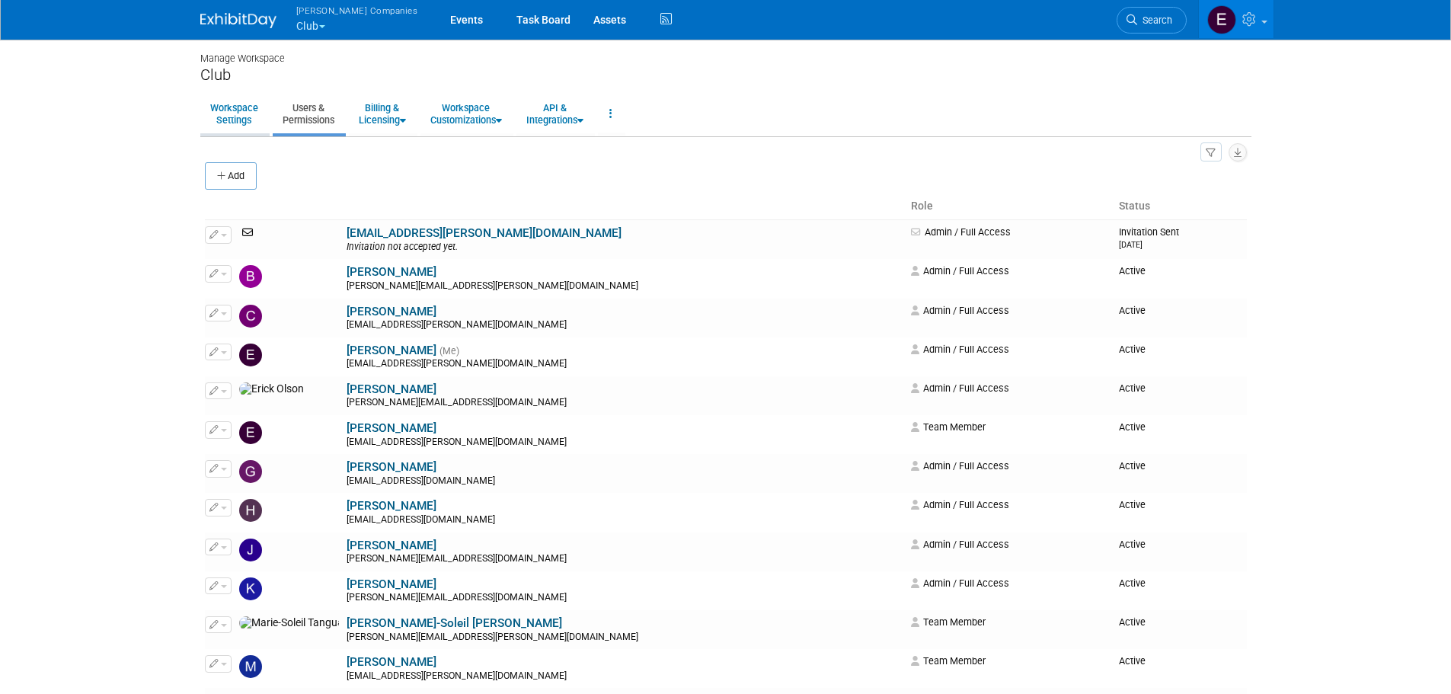
click at [205, 126] on link "Workspace Settings" at bounding box center [234, 113] width 68 height 37
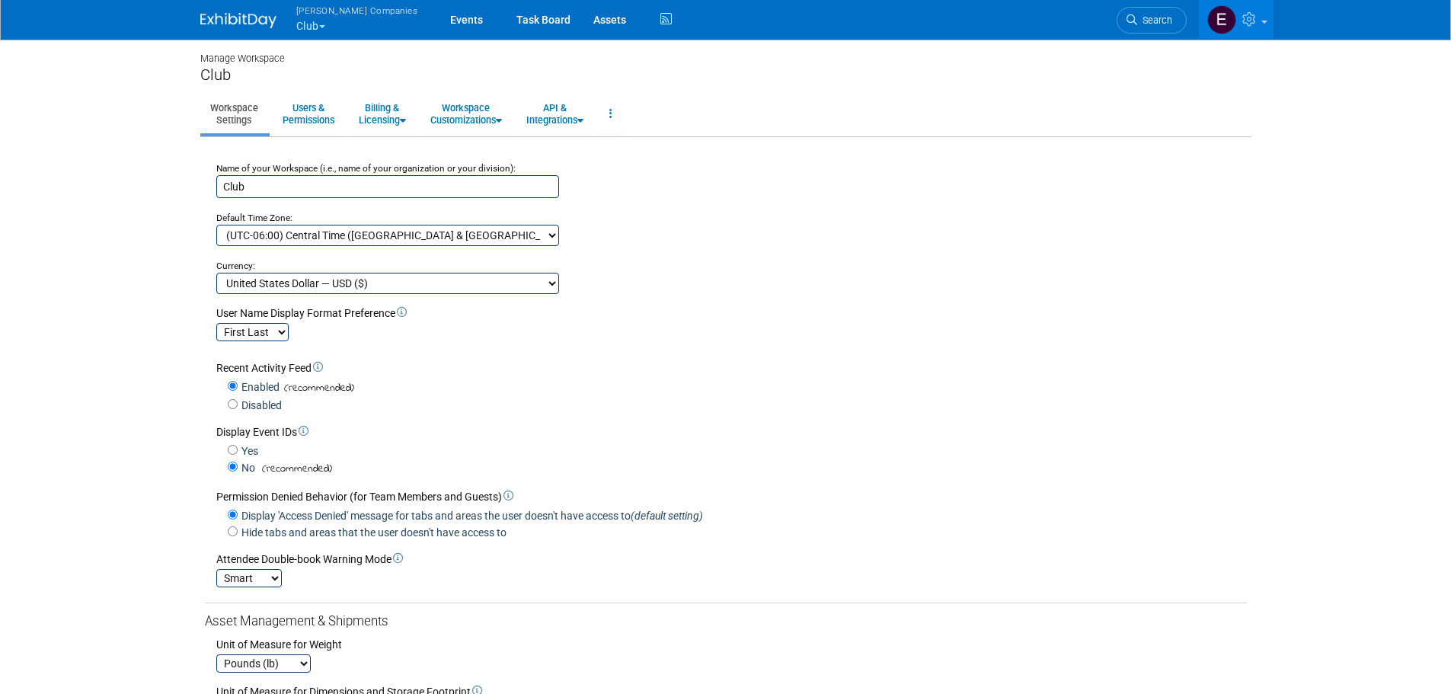
click at [218, 78] on div "Club" at bounding box center [725, 74] width 1051 height 19
click at [624, 108] on link at bounding box center [611, 113] width 26 height 37
click at [711, 77] on div "Club" at bounding box center [725, 74] width 1051 height 19
click at [289, 122] on link "Users & Permissions" at bounding box center [309, 113] width 72 height 37
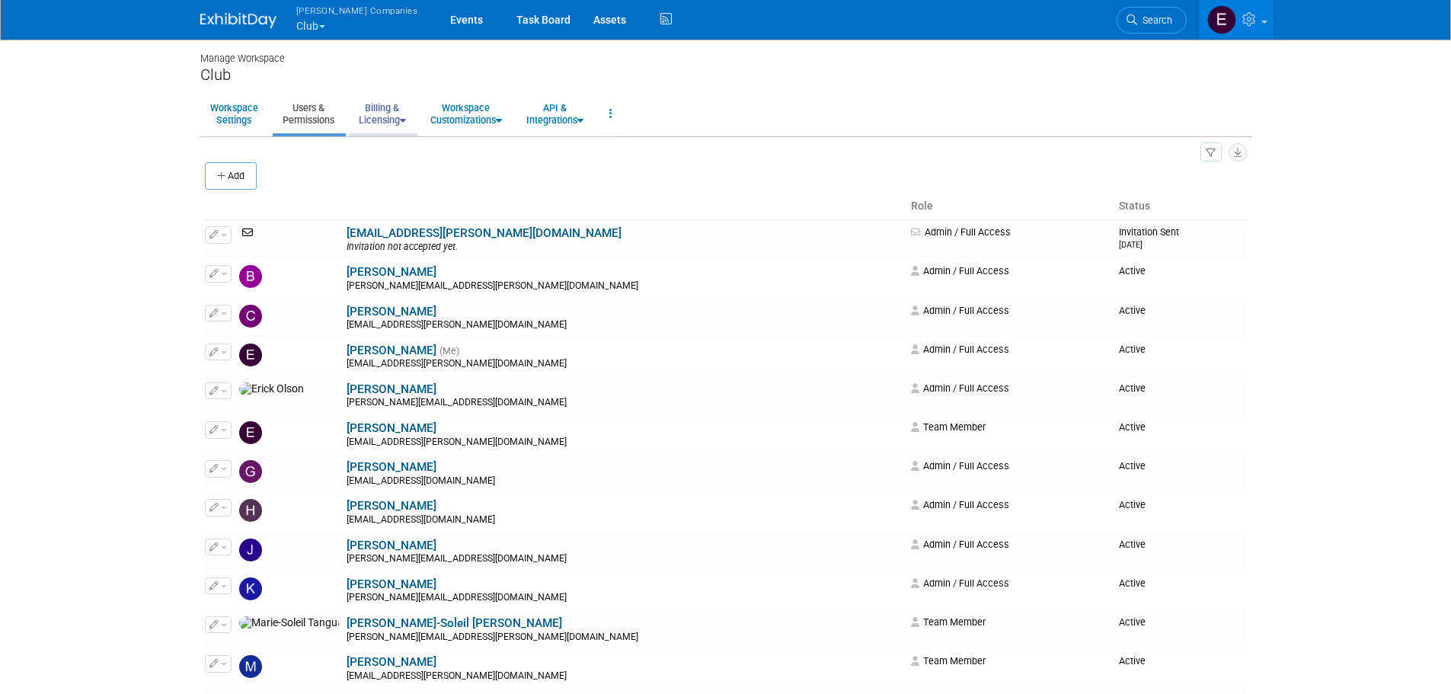
click at [390, 112] on link "Billing & Licensing" at bounding box center [382, 113] width 67 height 37
click at [393, 117] on link "Billing & Licensing" at bounding box center [382, 113] width 67 height 37
click at [451, 110] on link "Workspace Customizations" at bounding box center [465, 113] width 91 height 37
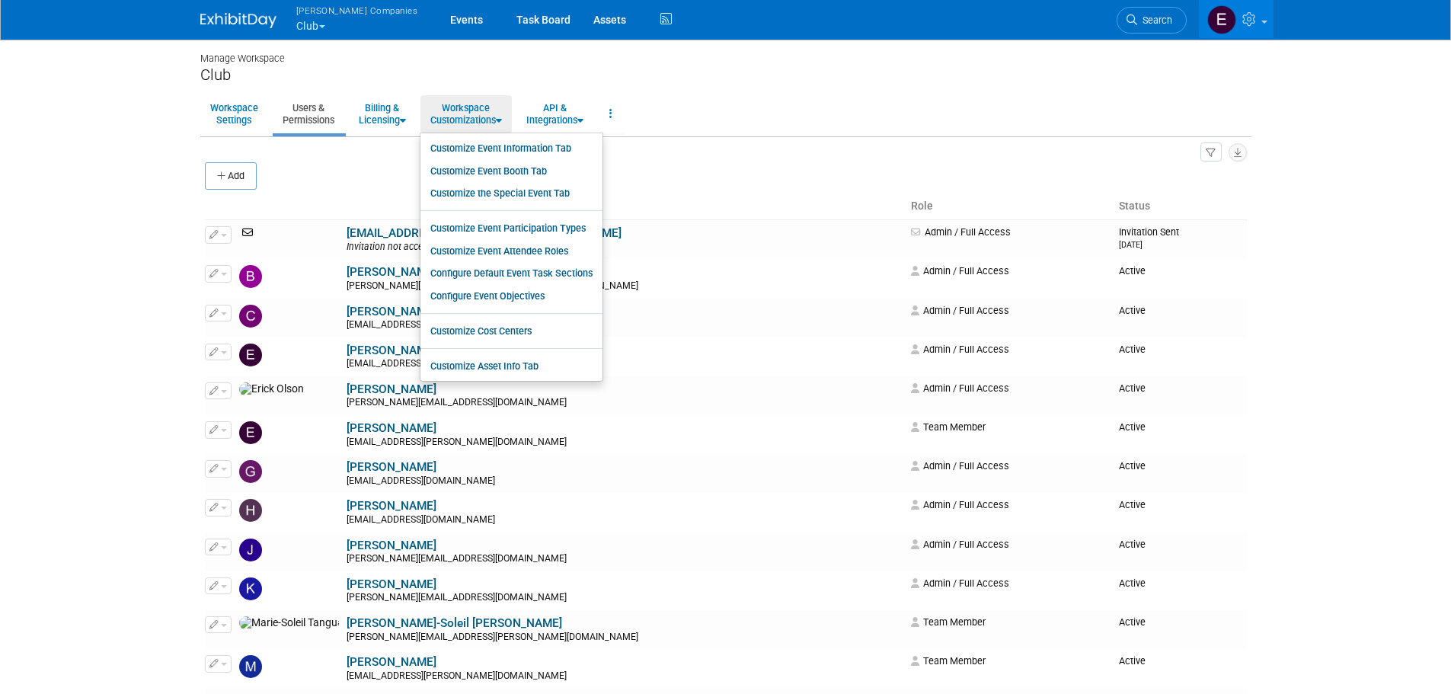
click at [786, 72] on div "Club" at bounding box center [725, 74] width 1051 height 19
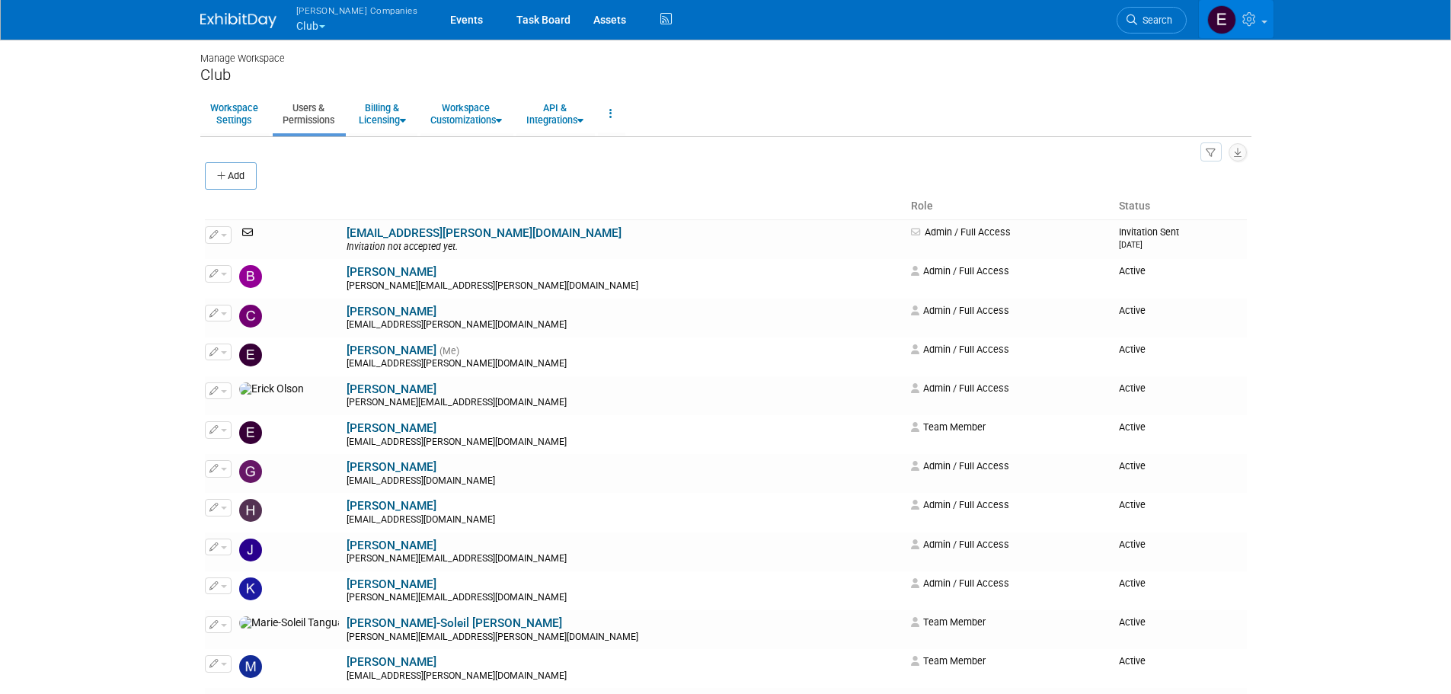
click at [1253, 23] on icon at bounding box center [1251, 19] width 18 height 14
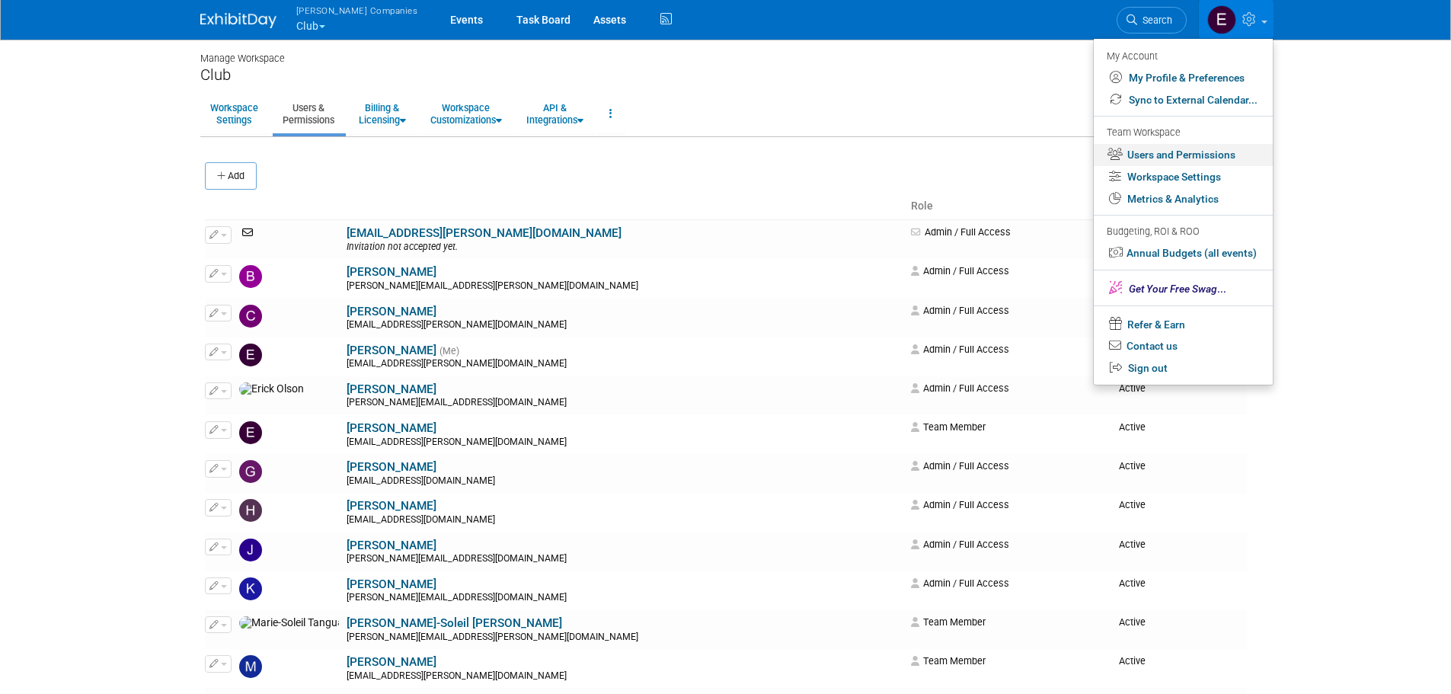
click at [1212, 155] on link "Users and Permissions" at bounding box center [1182, 155] width 179 height 22
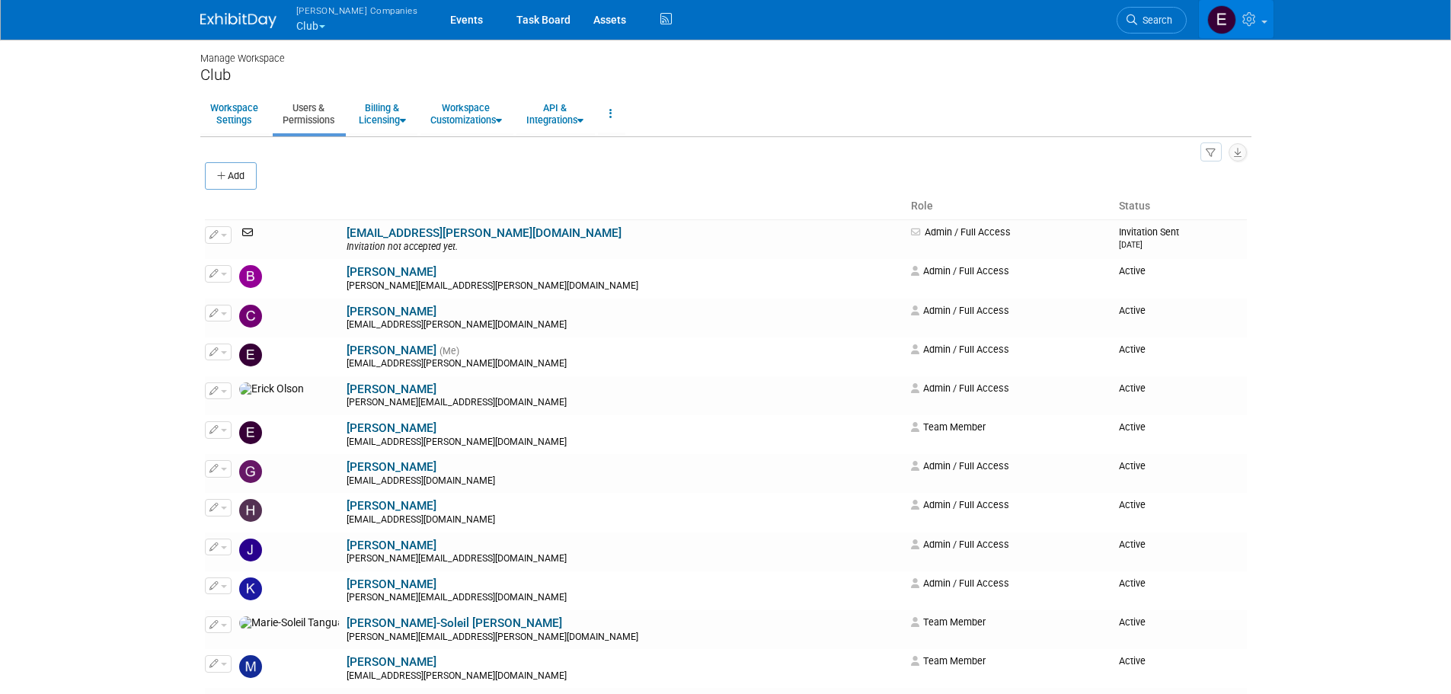
click at [1237, 15] on link at bounding box center [1236, 19] width 75 height 38
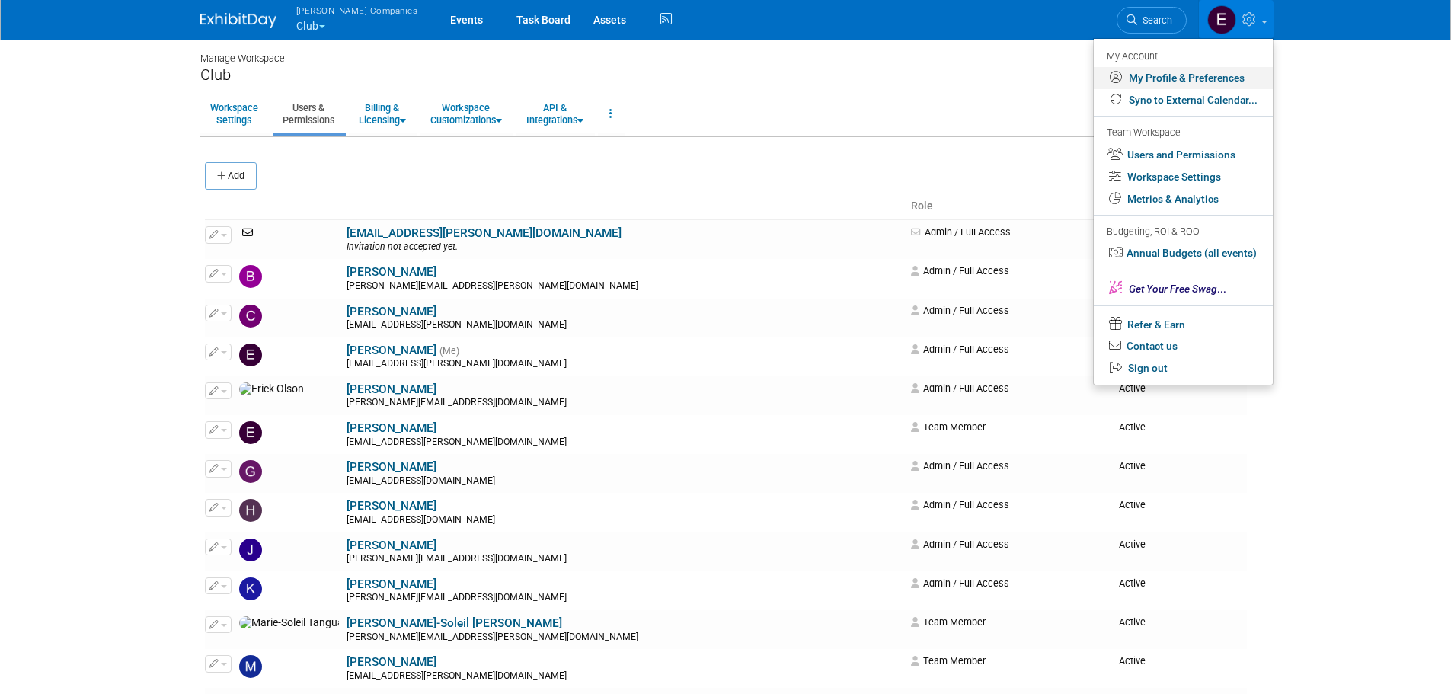
click at [1185, 78] on link "My Profile & Preferences" at bounding box center [1182, 78] width 179 height 22
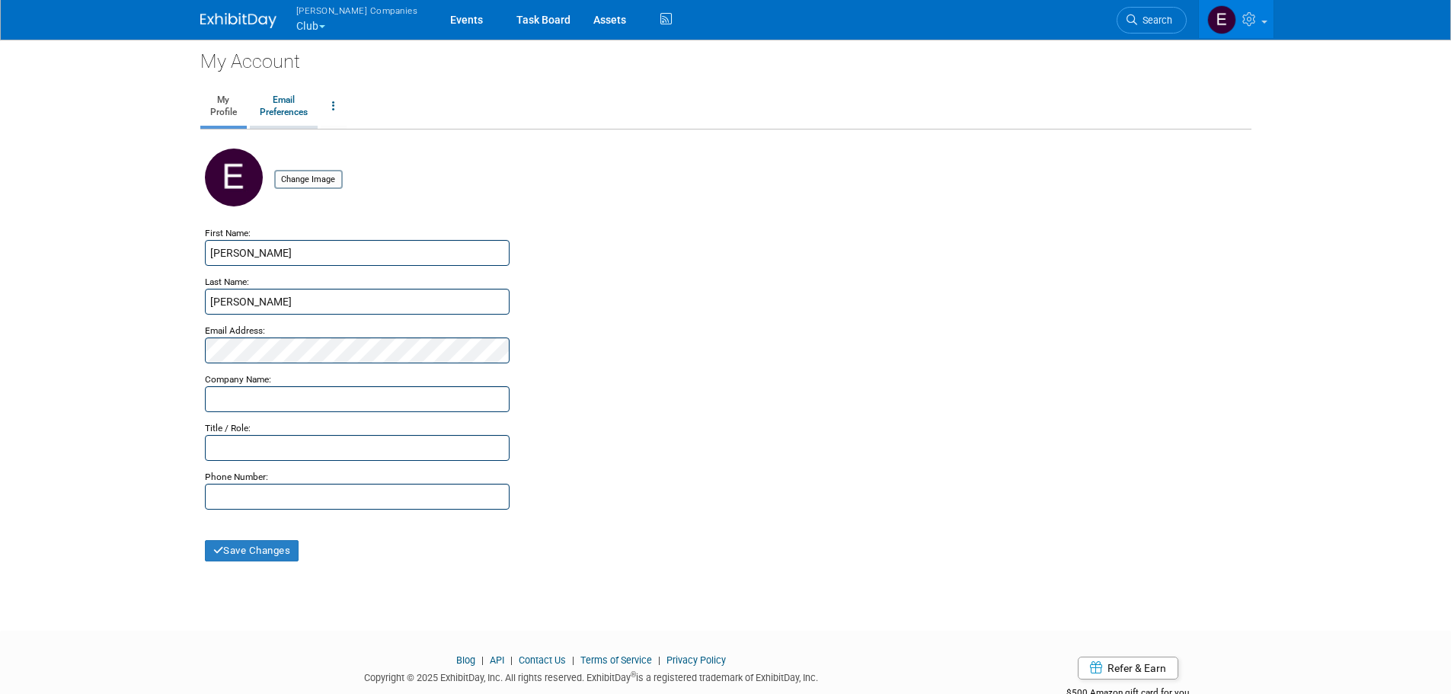
click at [303, 113] on link "Email Preferences" at bounding box center [284, 107] width 68 height 38
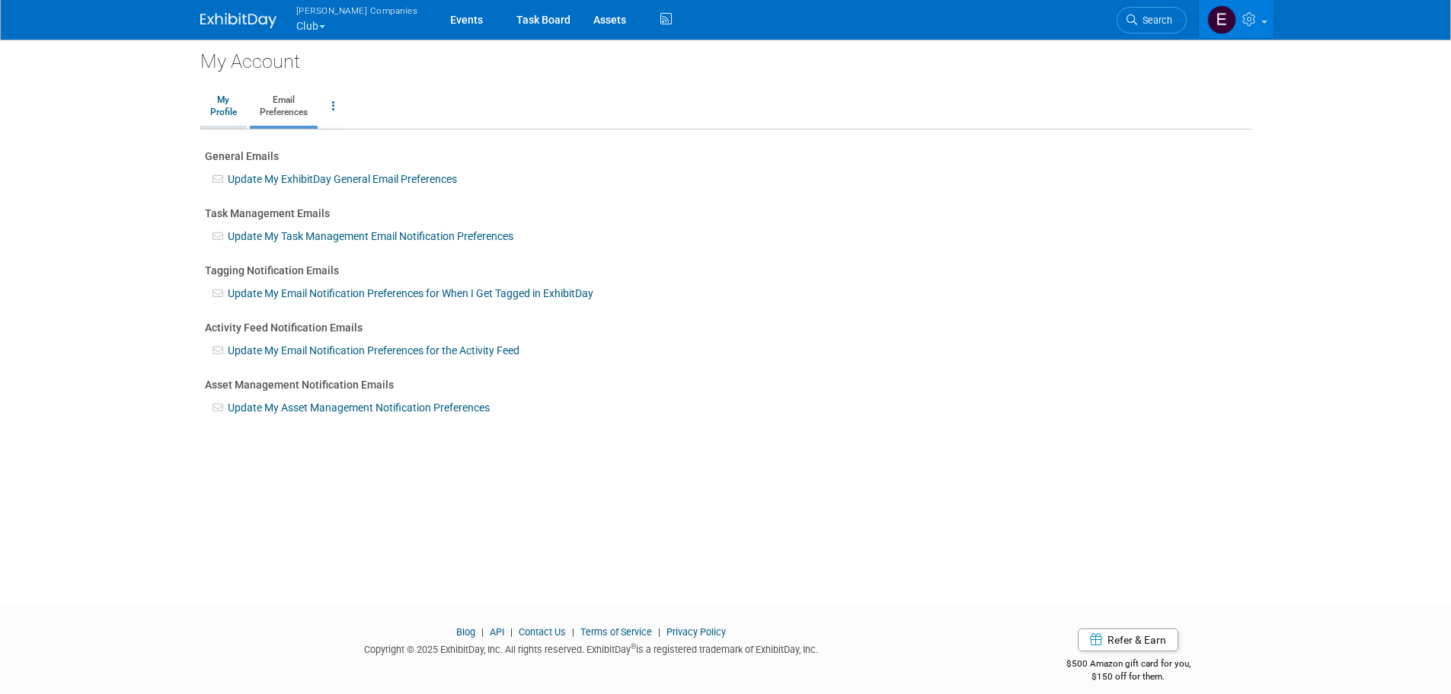
click at [230, 110] on link "My Profile" at bounding box center [223, 107] width 46 height 38
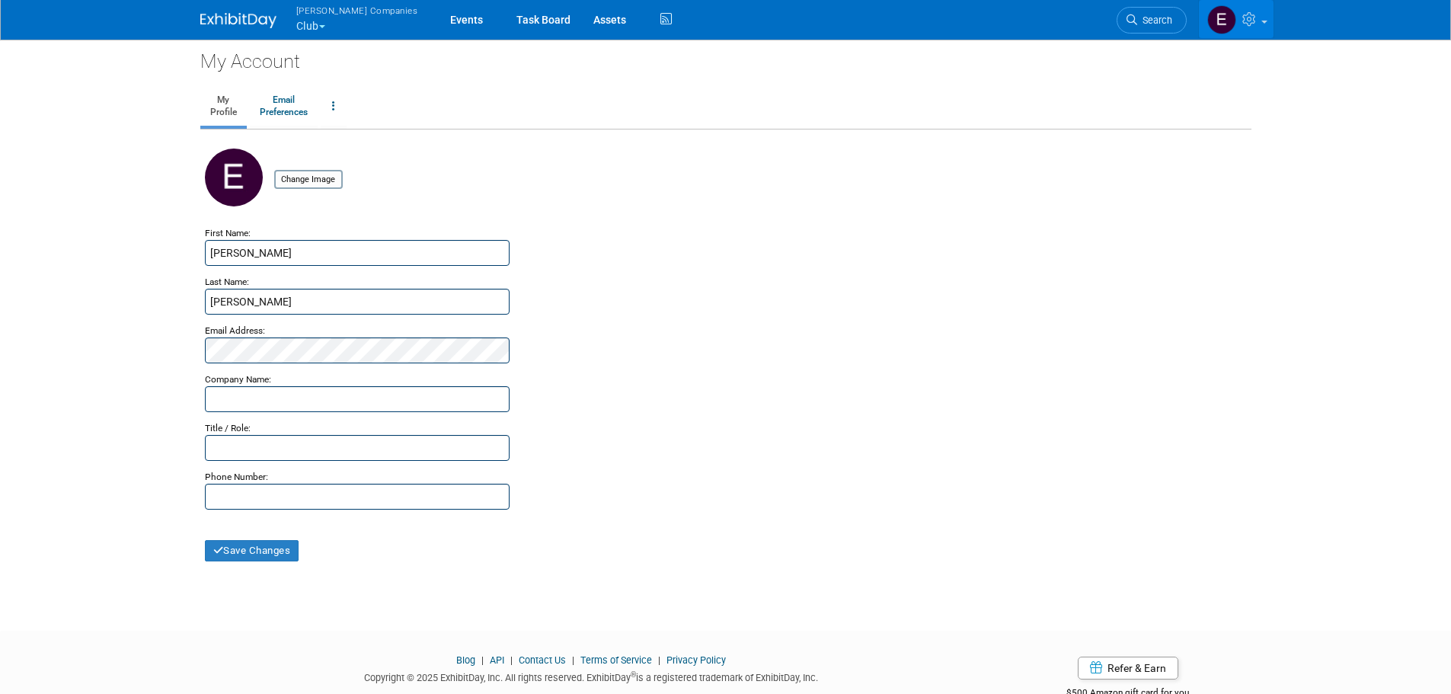
click at [1253, 16] on icon at bounding box center [1251, 19] width 18 height 14
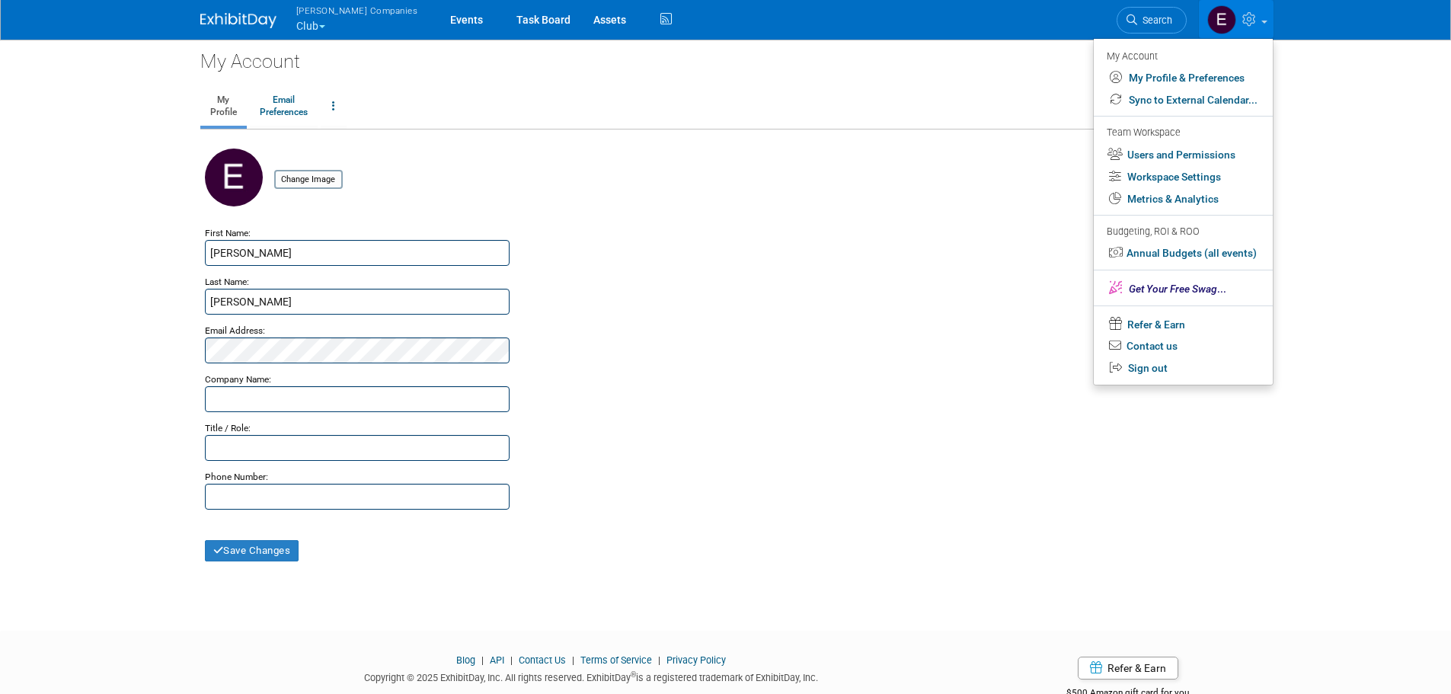
click at [1242, 27] on link at bounding box center [1236, 19] width 75 height 38
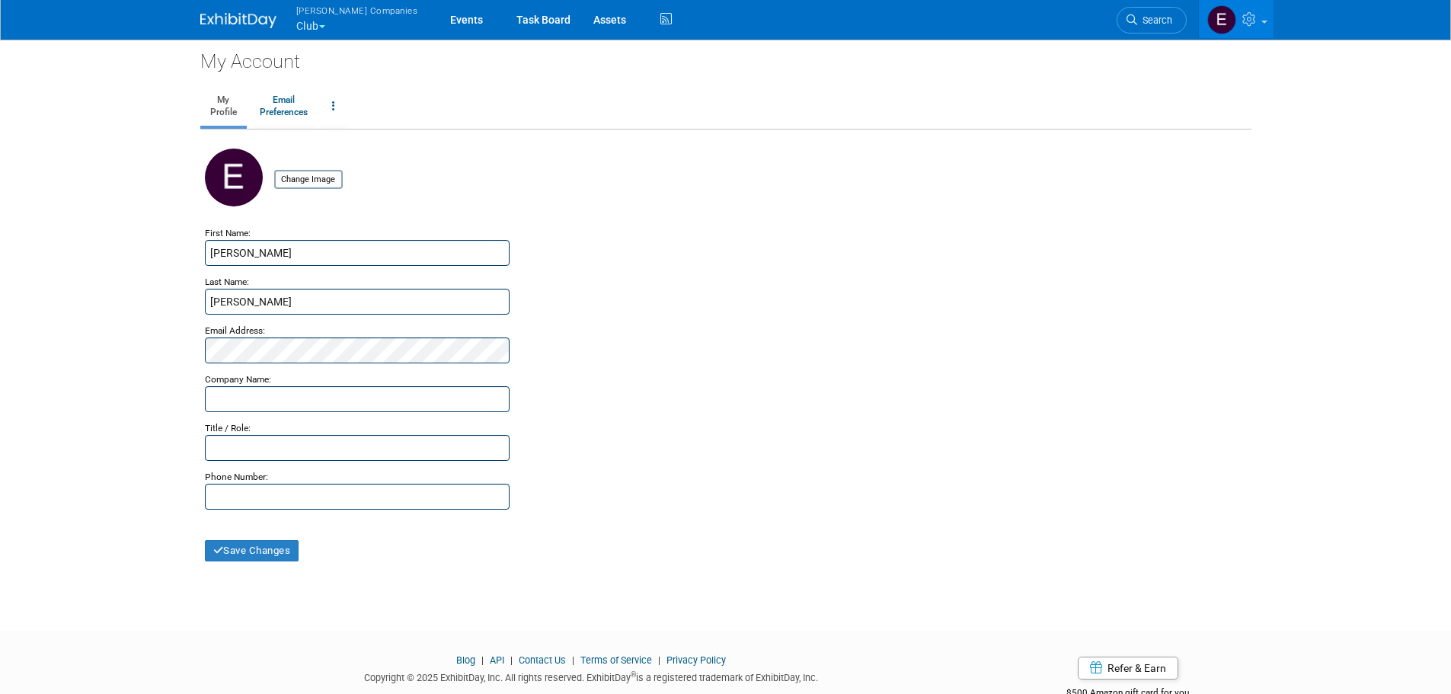
click at [251, 12] on link at bounding box center [247, 13] width 94 height 12
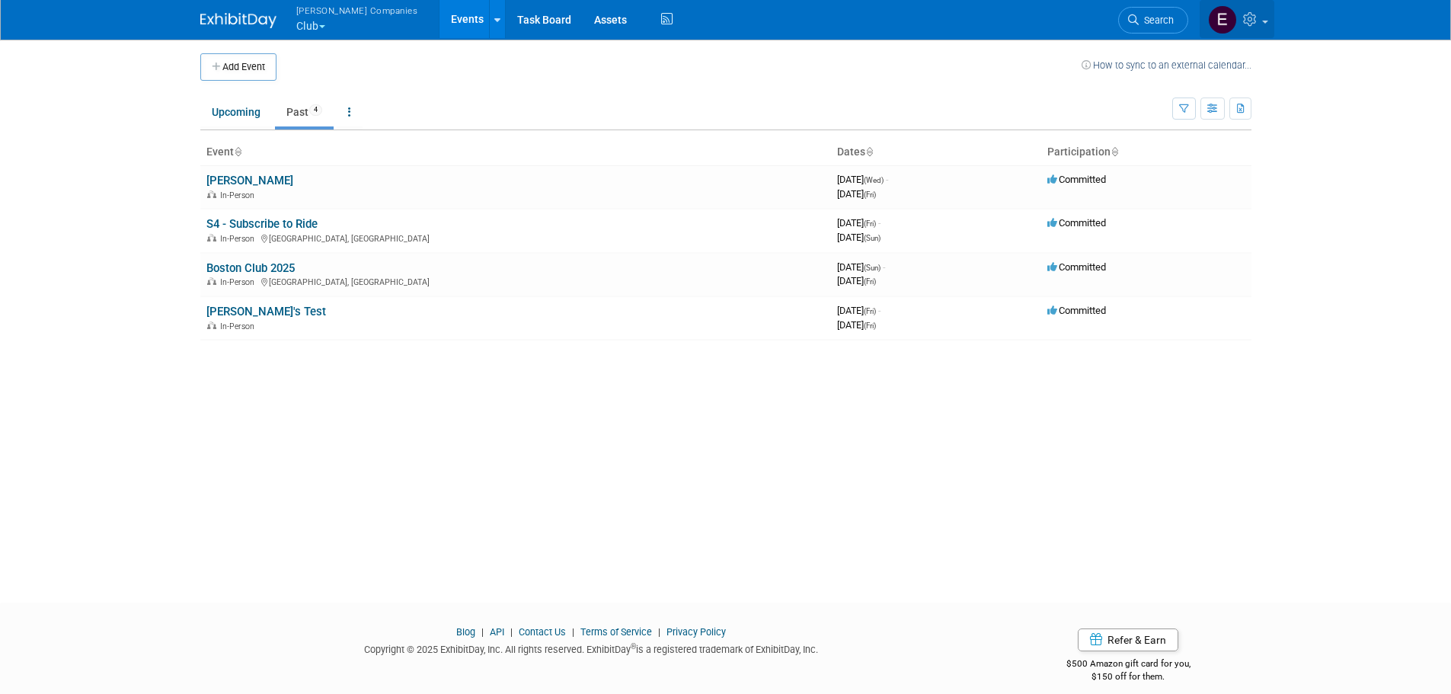
click at [1253, 22] on icon at bounding box center [1252, 19] width 18 height 14
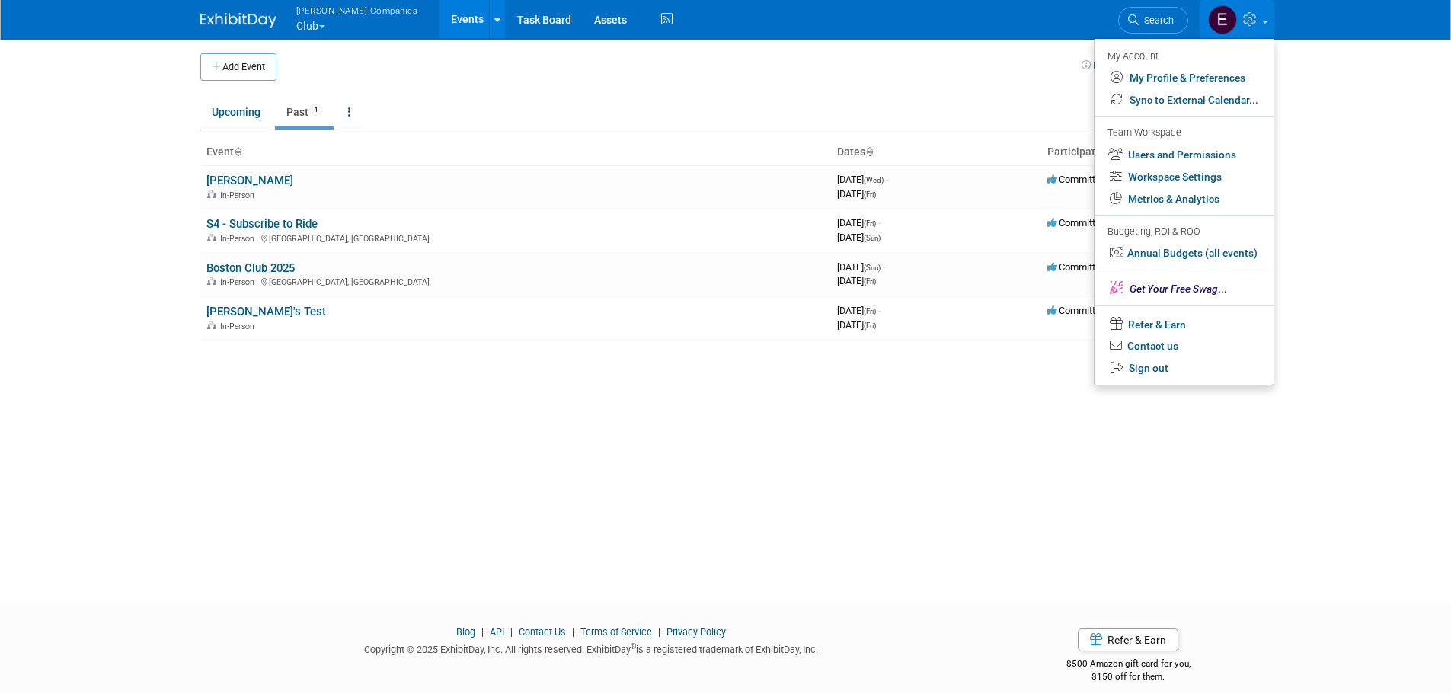
click at [327, 22] on button "Warnert Companies Club" at bounding box center [366, 20] width 142 height 40
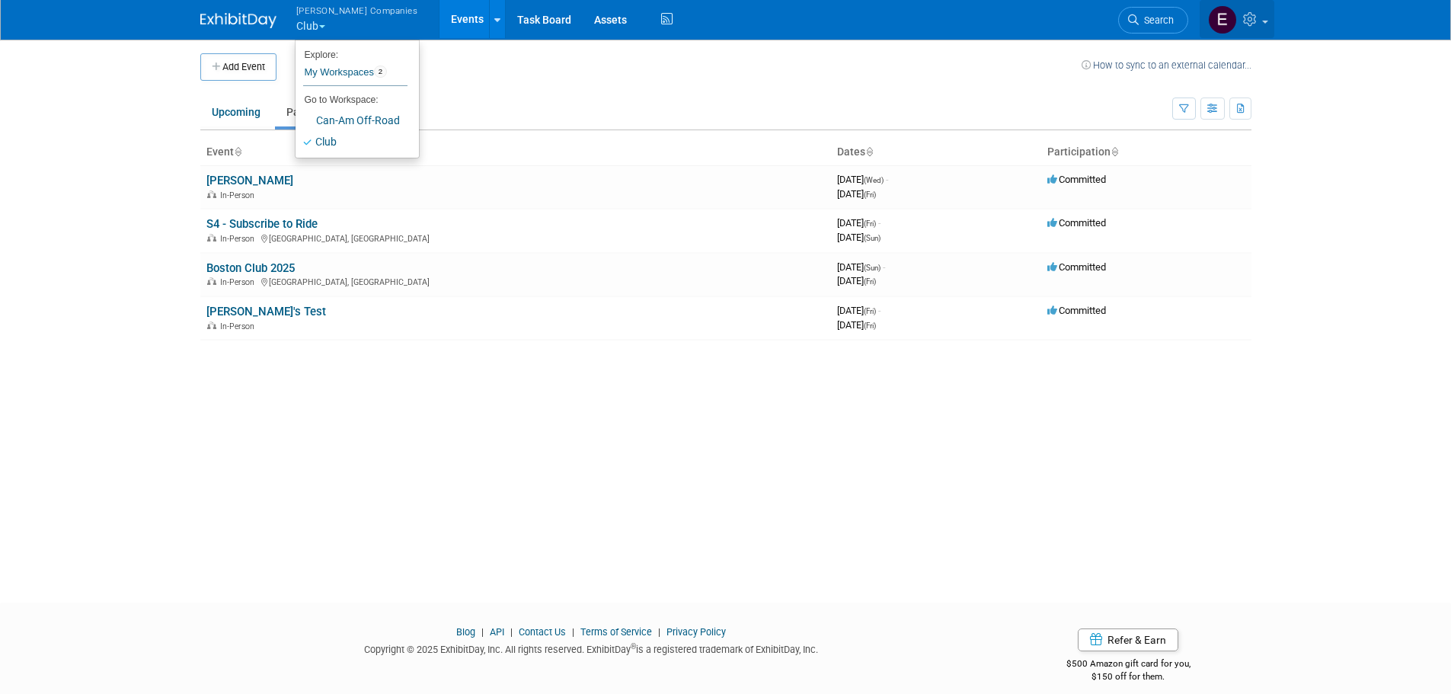
click at [1246, 20] on icon at bounding box center [1252, 19] width 18 height 14
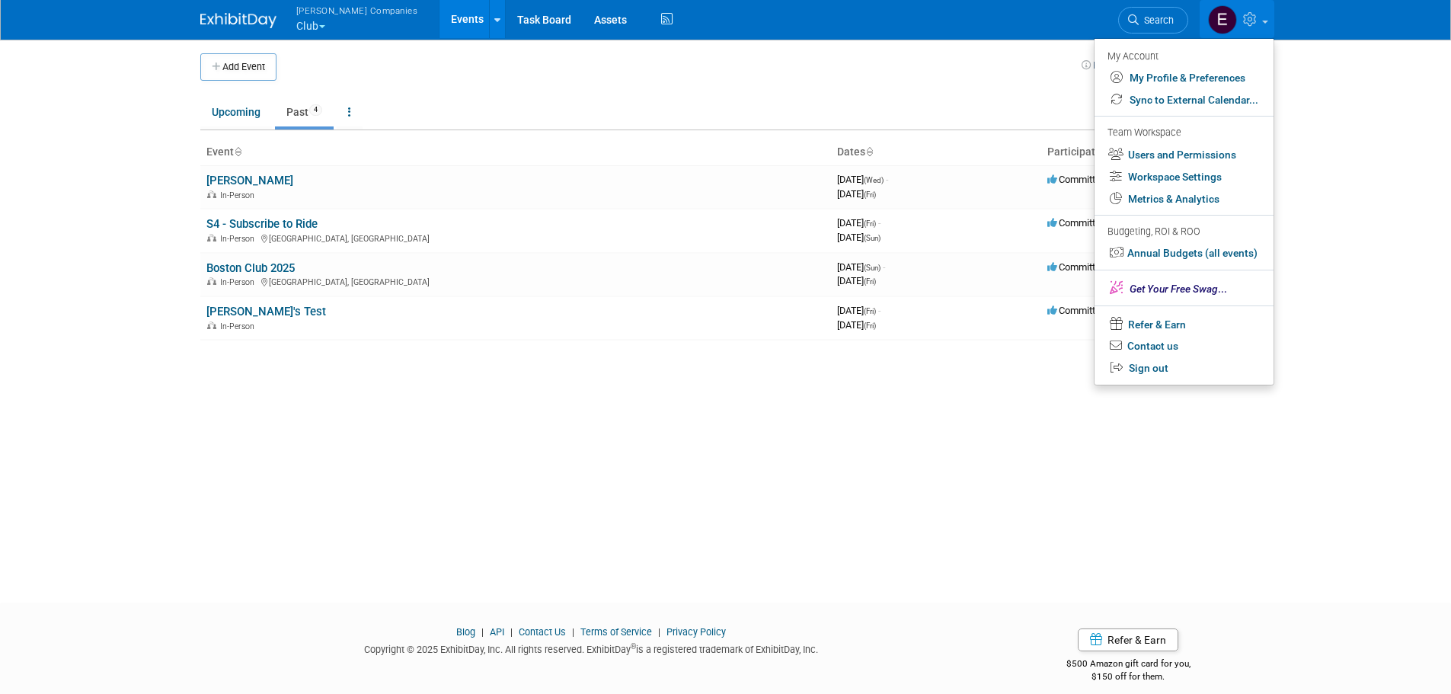
click at [1266, 25] on link at bounding box center [1236, 19] width 75 height 38
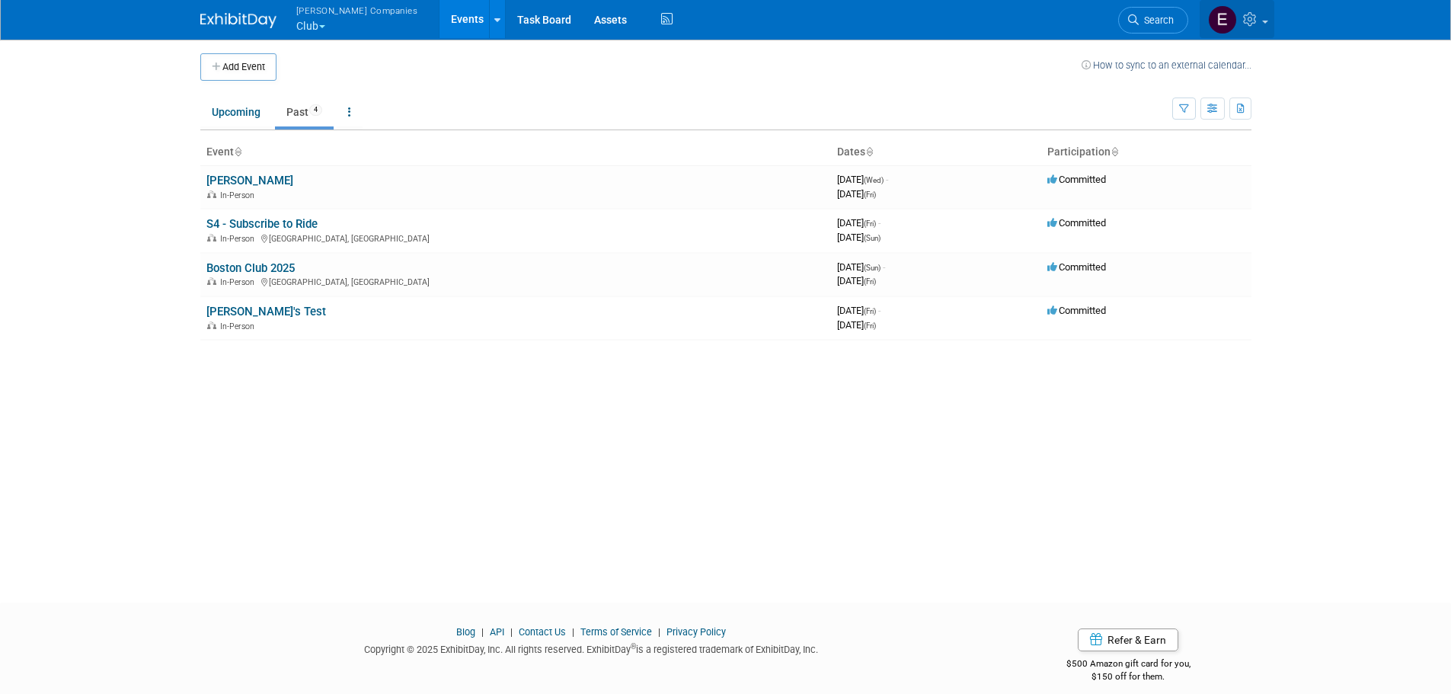
click at [1252, 18] on icon at bounding box center [1252, 19] width 18 height 14
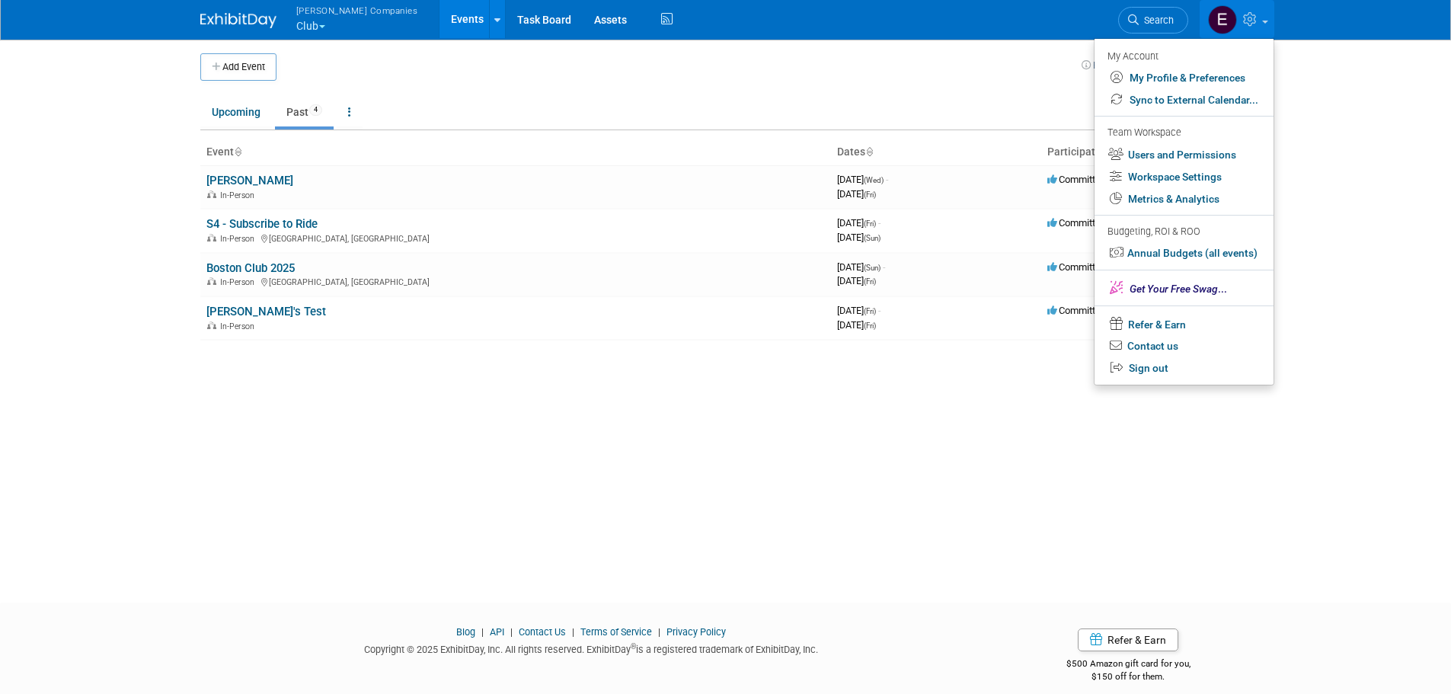
click at [326, 21] on button "Warnert Companies Club" at bounding box center [366, 20] width 142 height 40
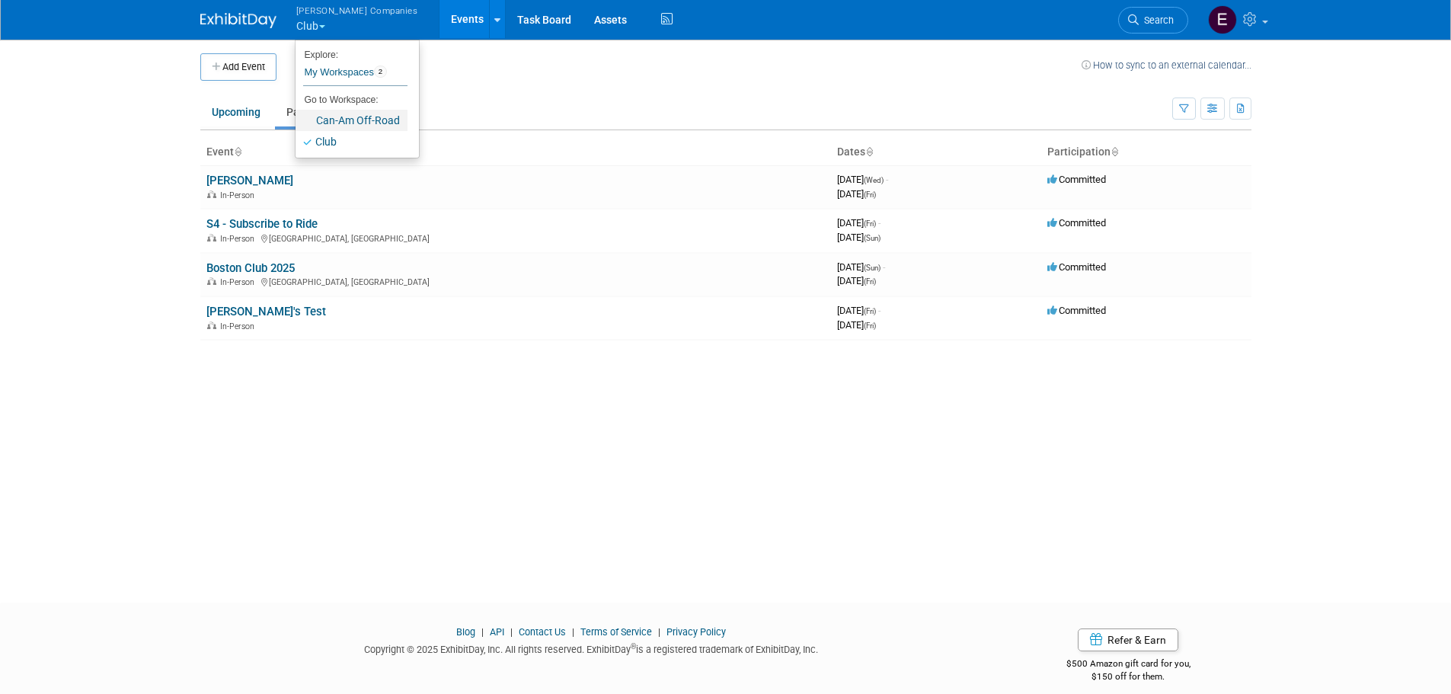
click at [346, 121] on link "Can-Am Off-Road" at bounding box center [351, 120] width 112 height 21
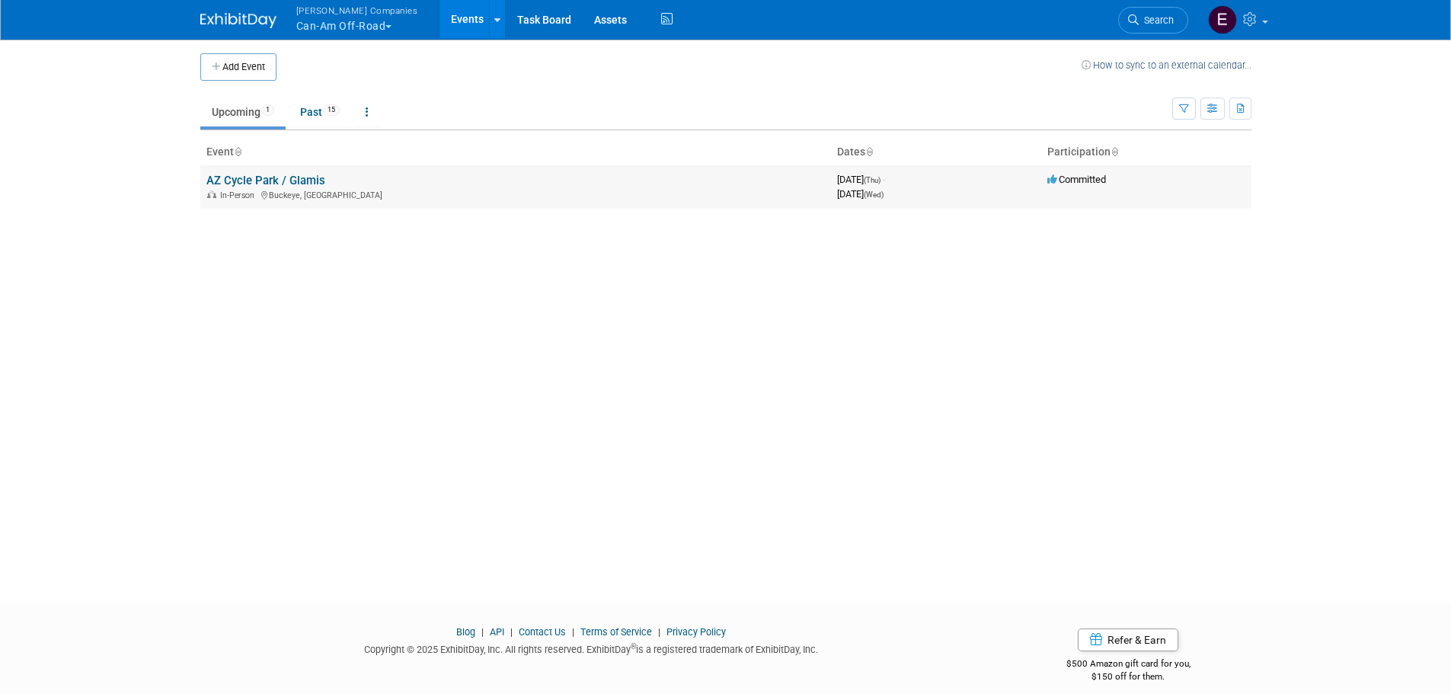
click at [285, 182] on link "AZ Cycle Park / Glamis" at bounding box center [265, 181] width 119 height 14
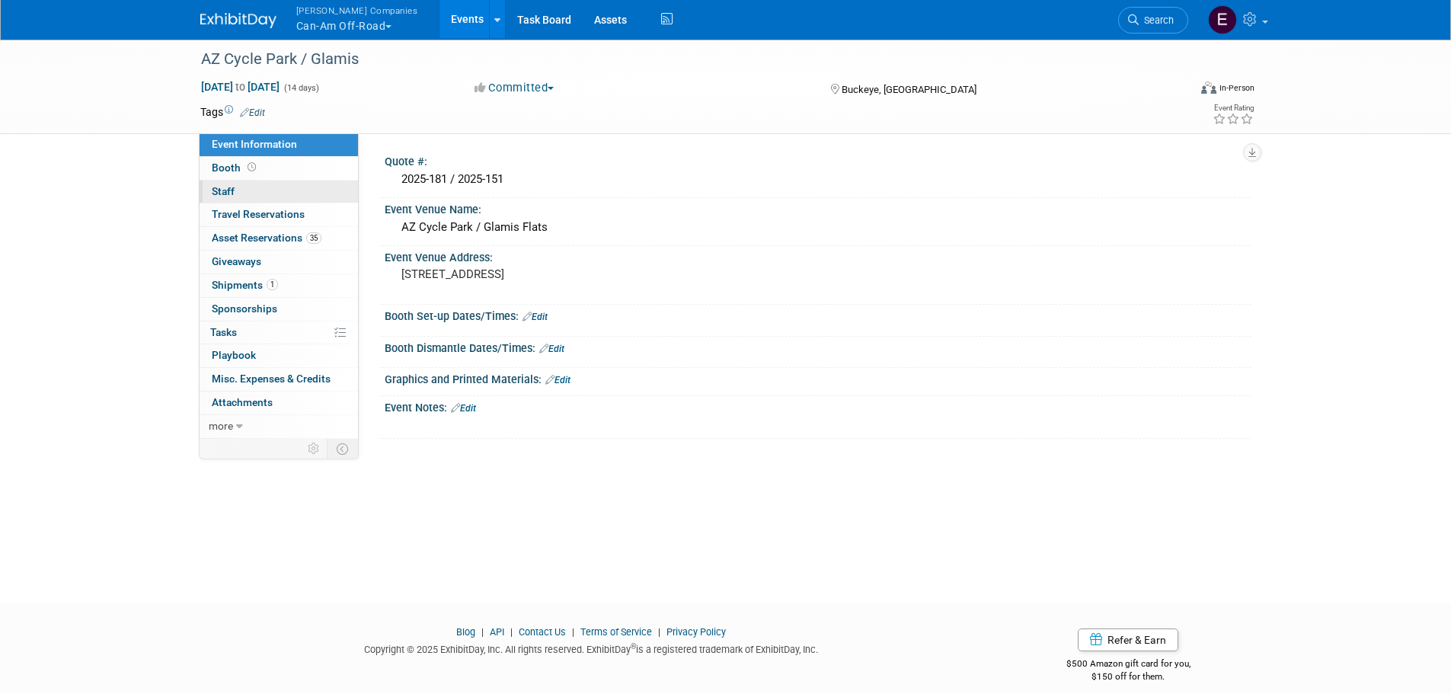
click at [223, 186] on span "Staff 0" at bounding box center [223, 191] width 23 height 12
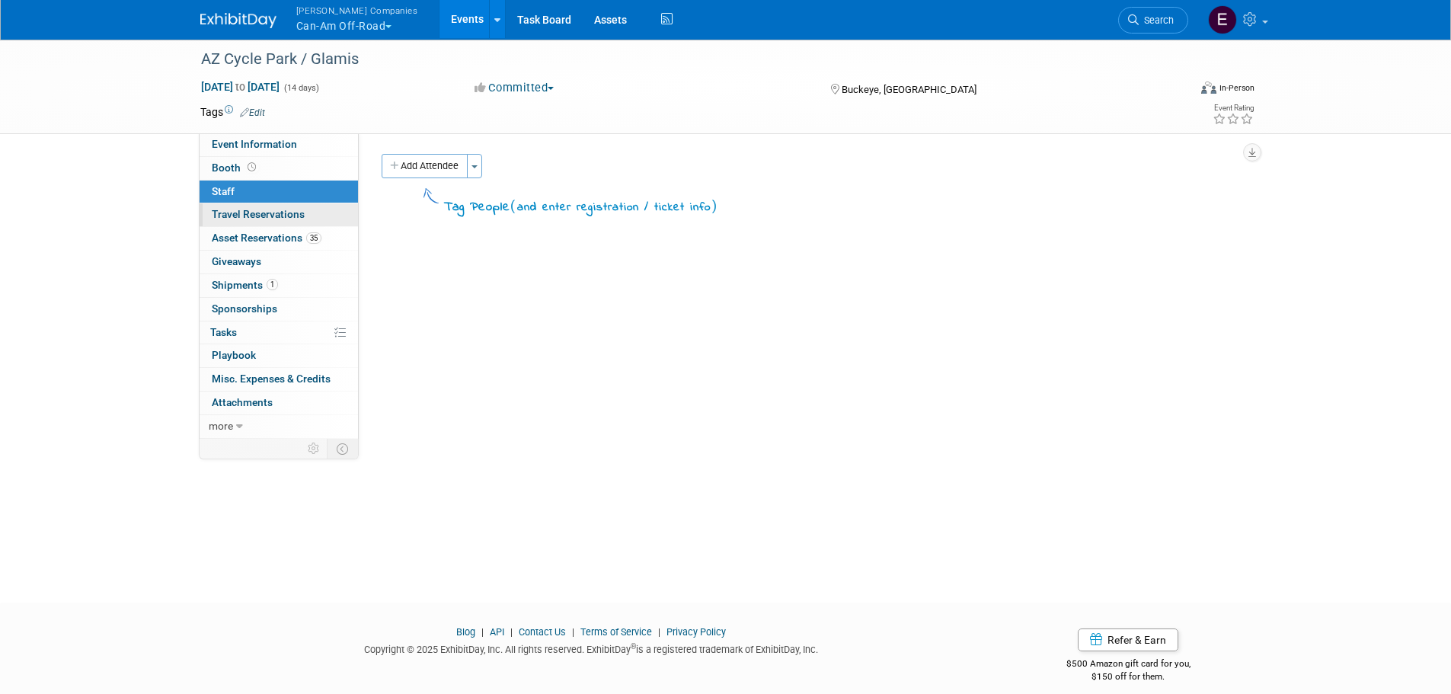
click at [291, 216] on span "Travel Reservations 0" at bounding box center [258, 214] width 93 height 12
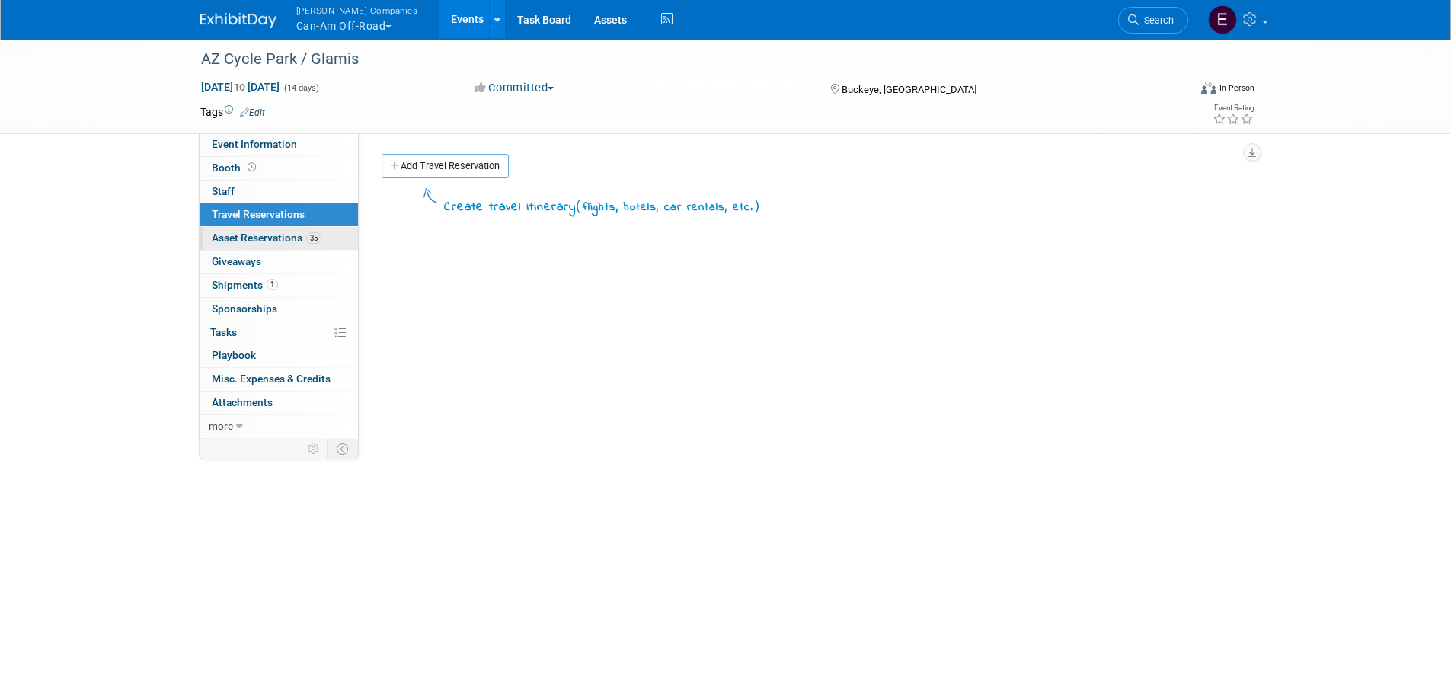
click at [267, 240] on span "Asset Reservations 35" at bounding box center [267, 237] width 110 height 12
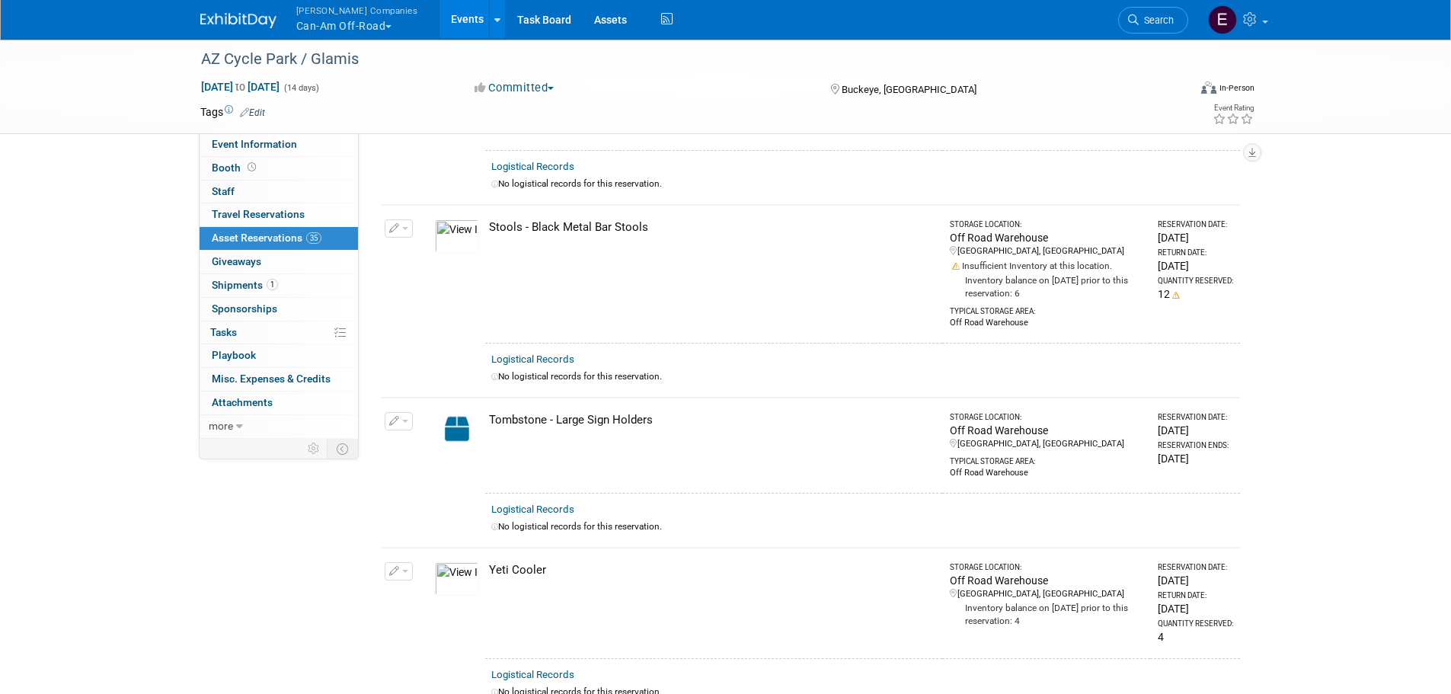
scroll to position [5438, 0]
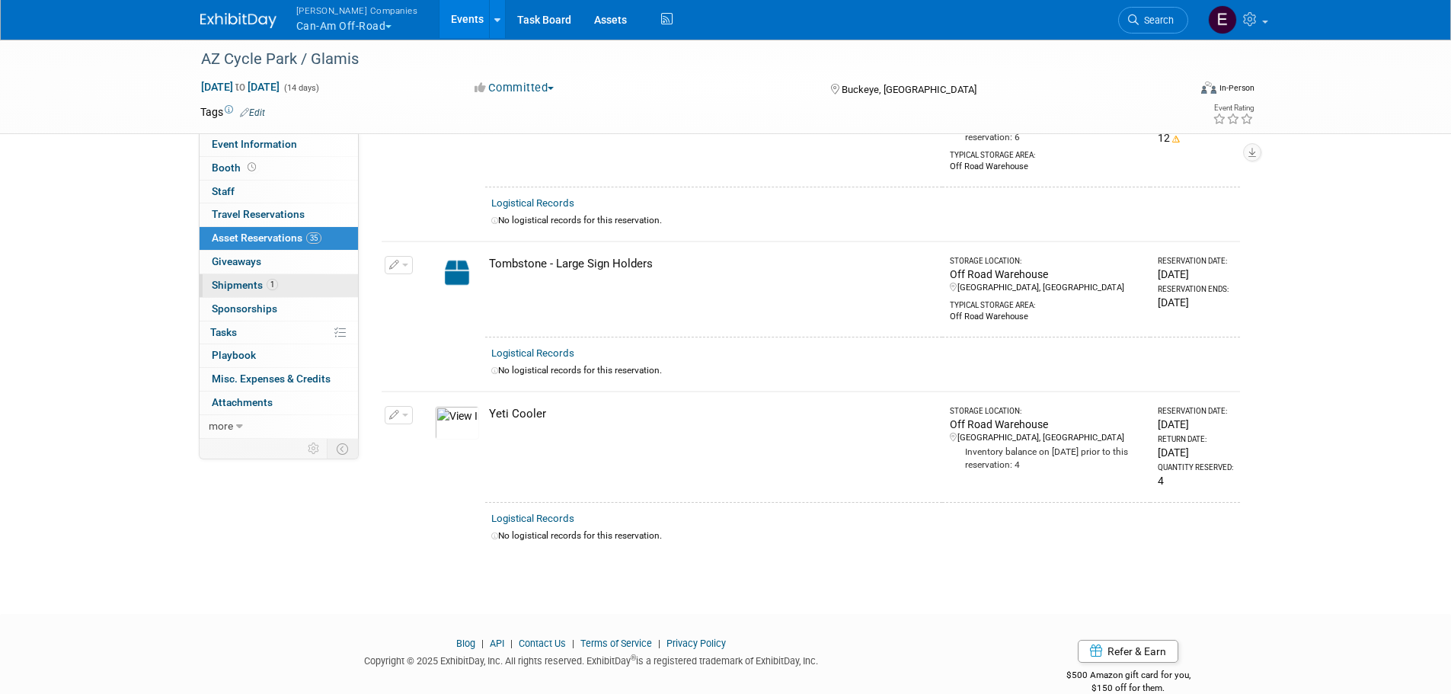
click at [238, 285] on span "Shipments 1" at bounding box center [245, 285] width 66 height 12
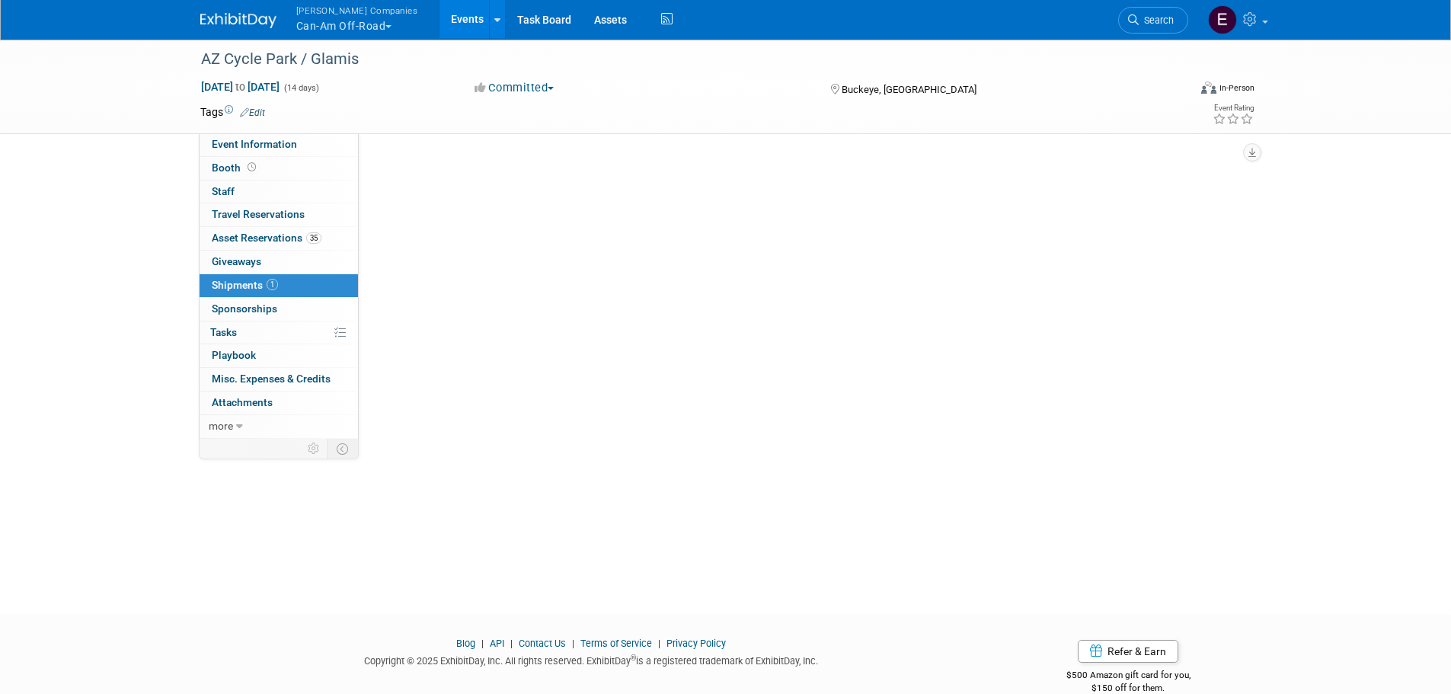
scroll to position [0, 0]
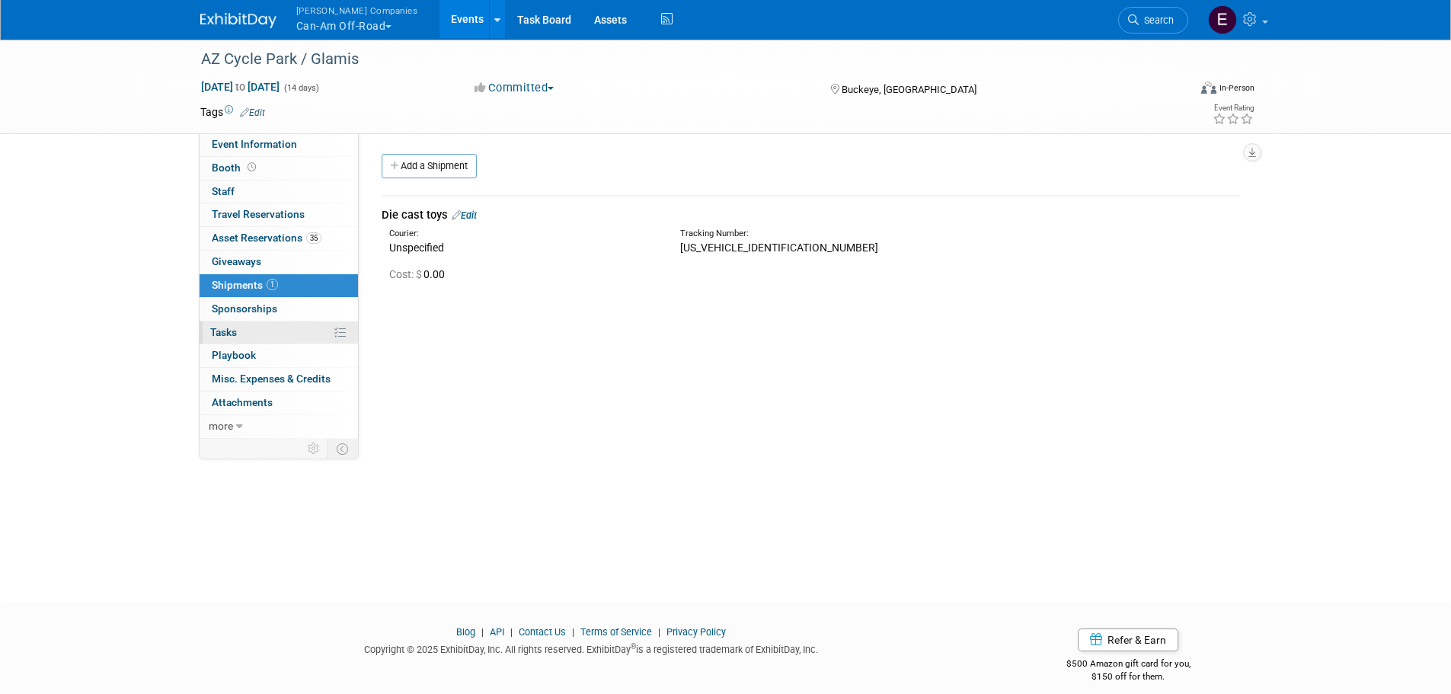
click at [244, 333] on link "0% Tasks 0%" at bounding box center [279, 332] width 158 height 23
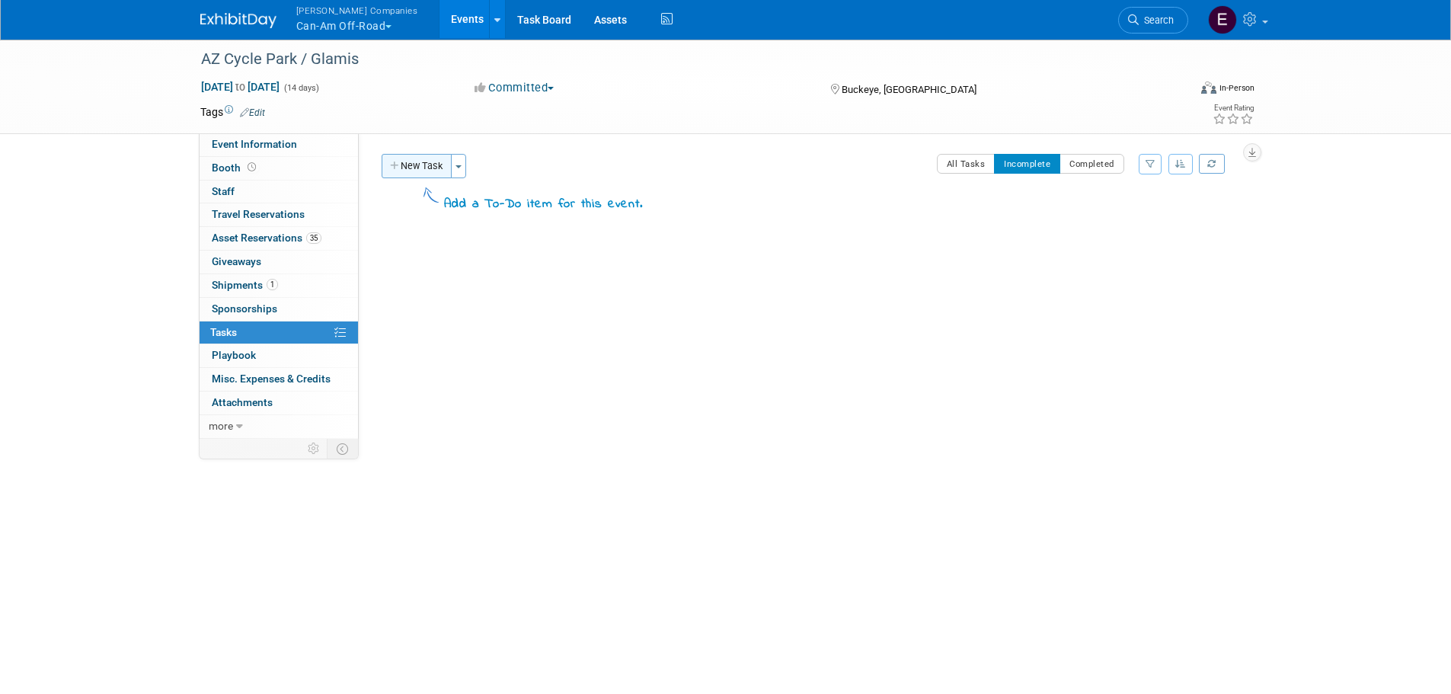
click at [413, 163] on button "New Task" at bounding box center [417, 166] width 70 height 24
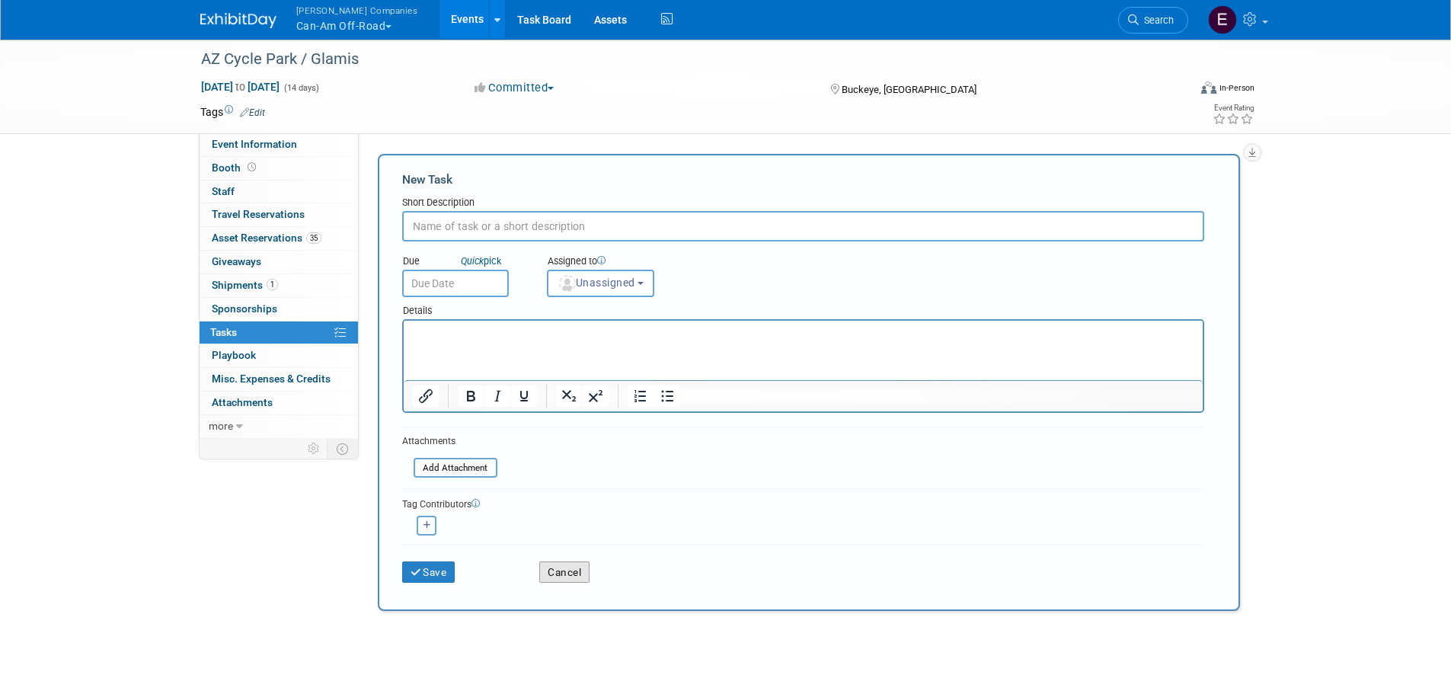
click at [580, 573] on button "Cancel" at bounding box center [564, 571] width 50 height 21
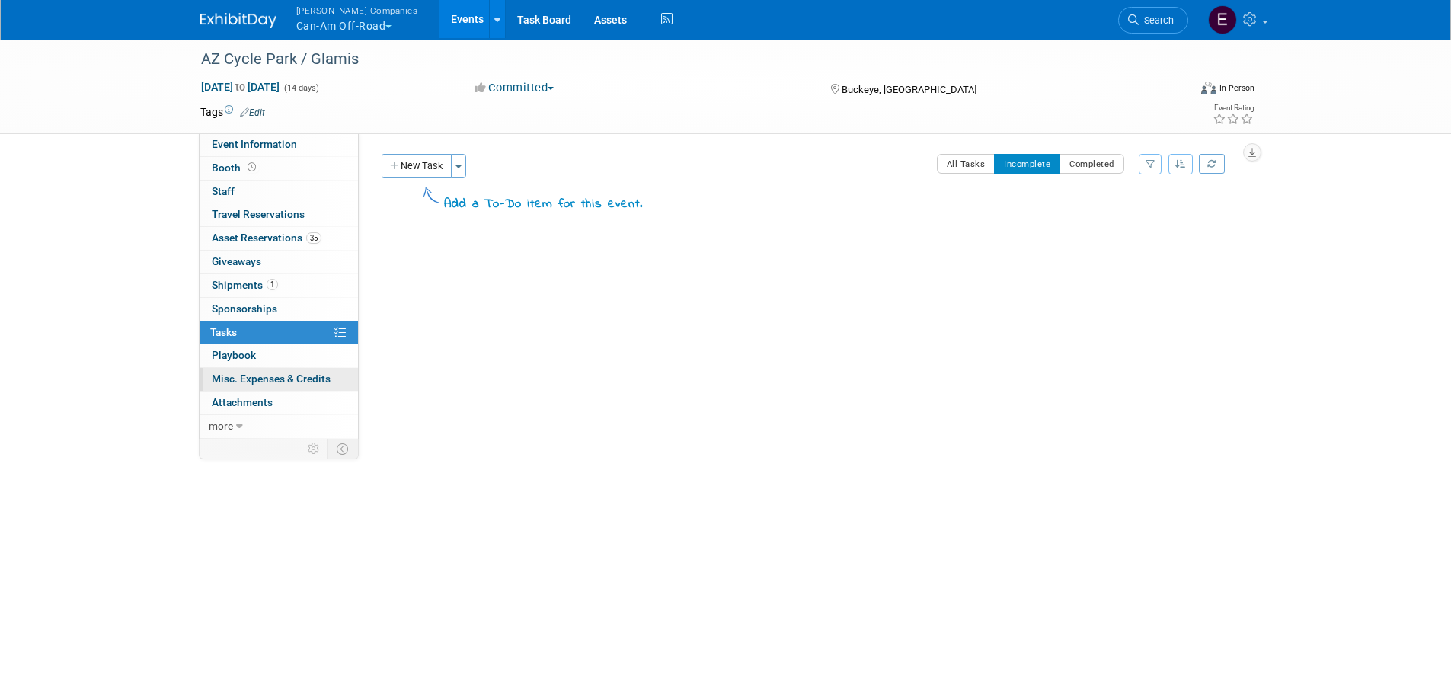
click at [245, 379] on span "Misc. Expenses & Credits 0" at bounding box center [271, 378] width 119 height 12
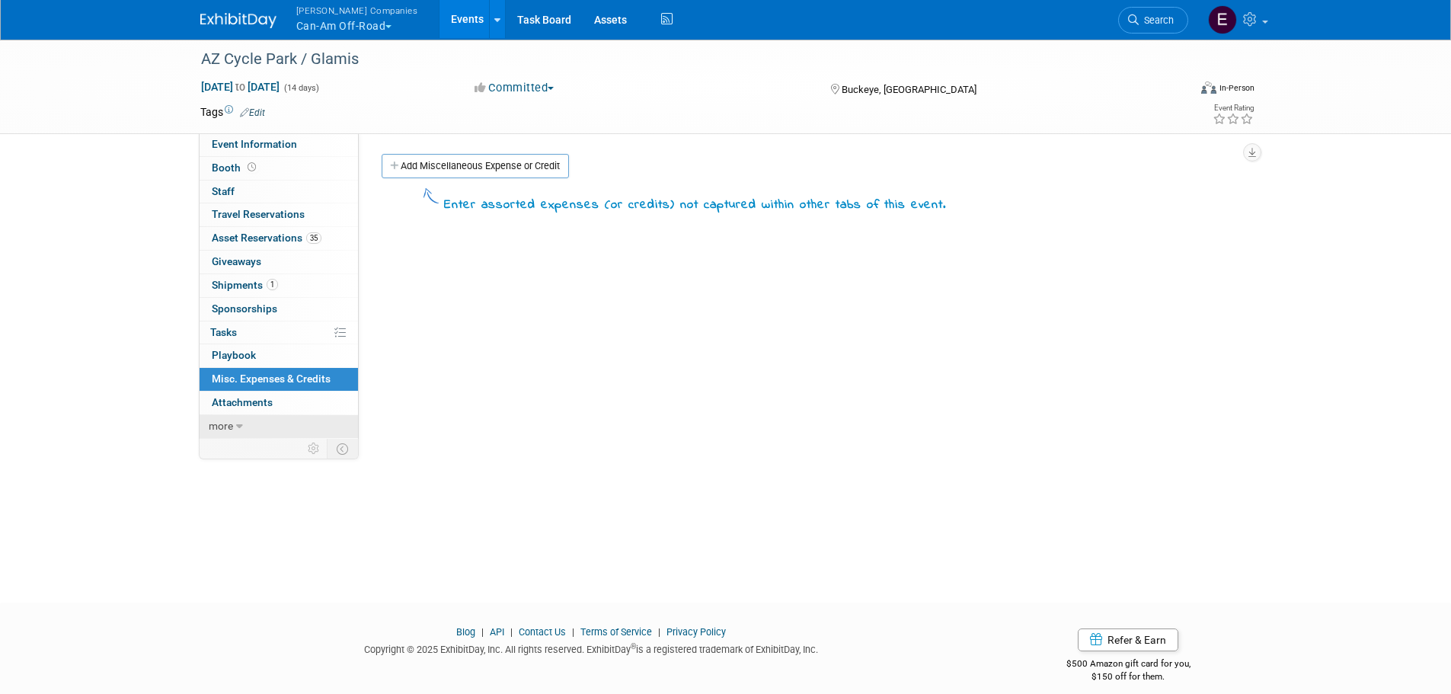
click at [237, 426] on icon at bounding box center [239, 426] width 7 height 11
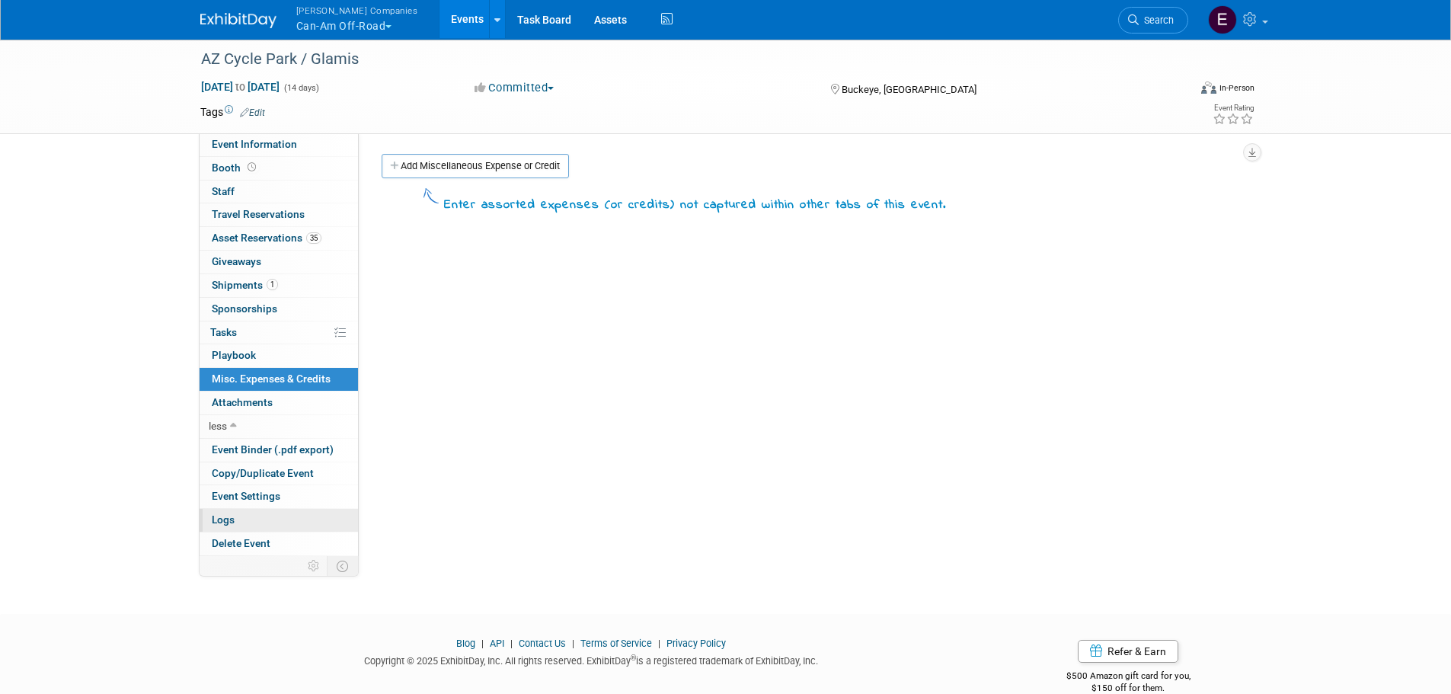
click at [228, 525] on span "Logs" at bounding box center [223, 519] width 23 height 12
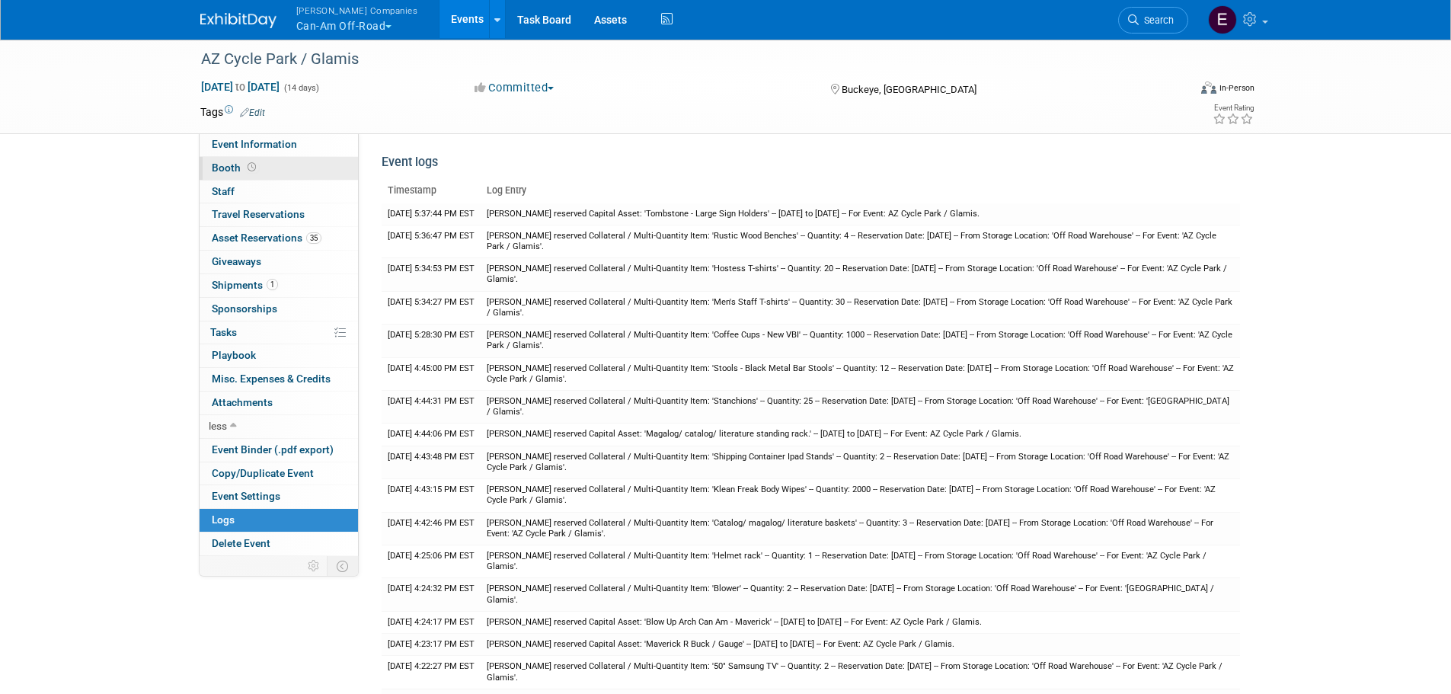
click at [242, 169] on span "Booth" at bounding box center [235, 167] width 47 height 12
